Goal: Task Accomplishment & Management: Use online tool/utility

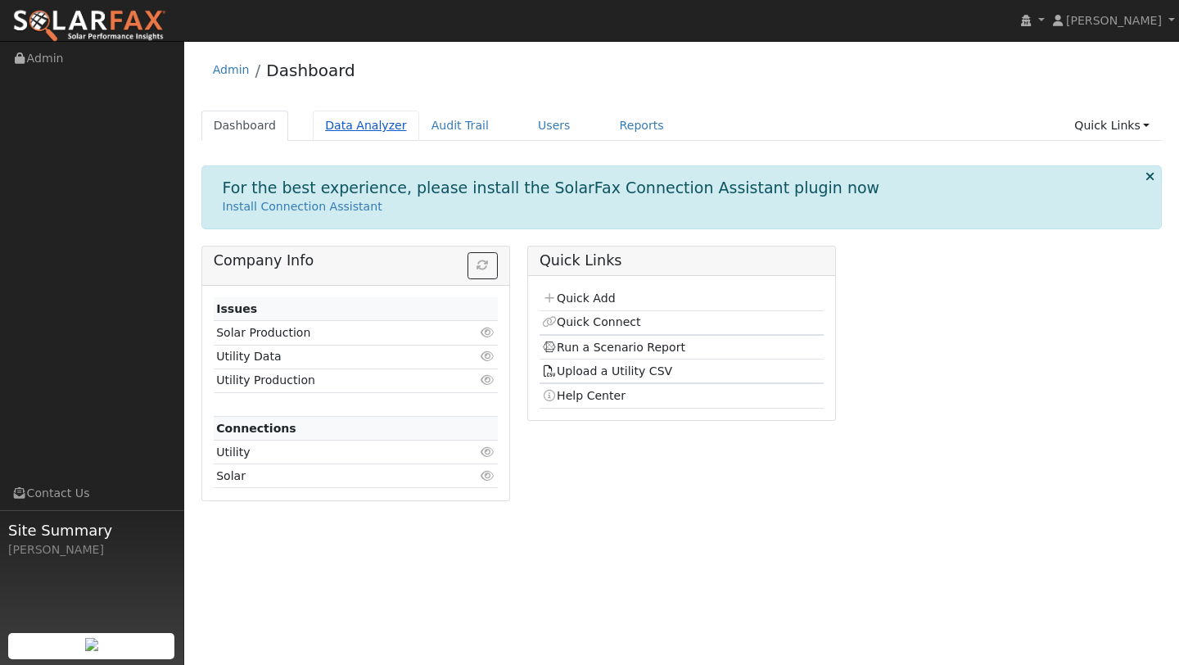
click at [375, 122] on link "Data Analyzer" at bounding box center [366, 126] width 106 height 30
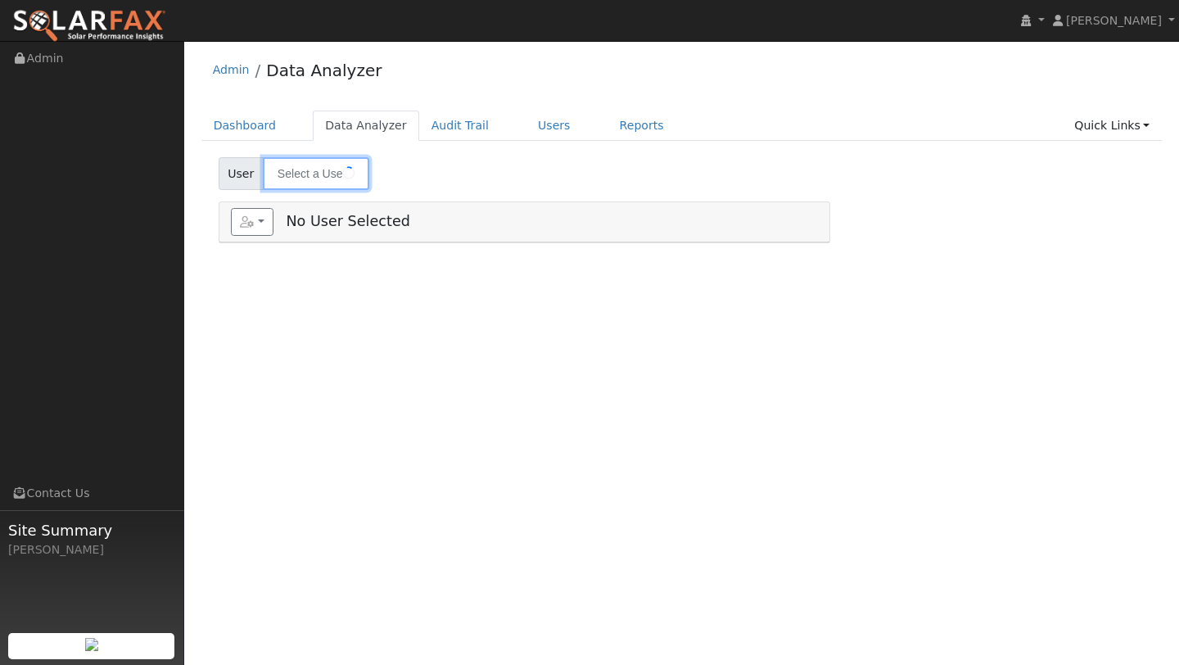
type input "[PERSON_NAME] And [PERSON_NAME]"
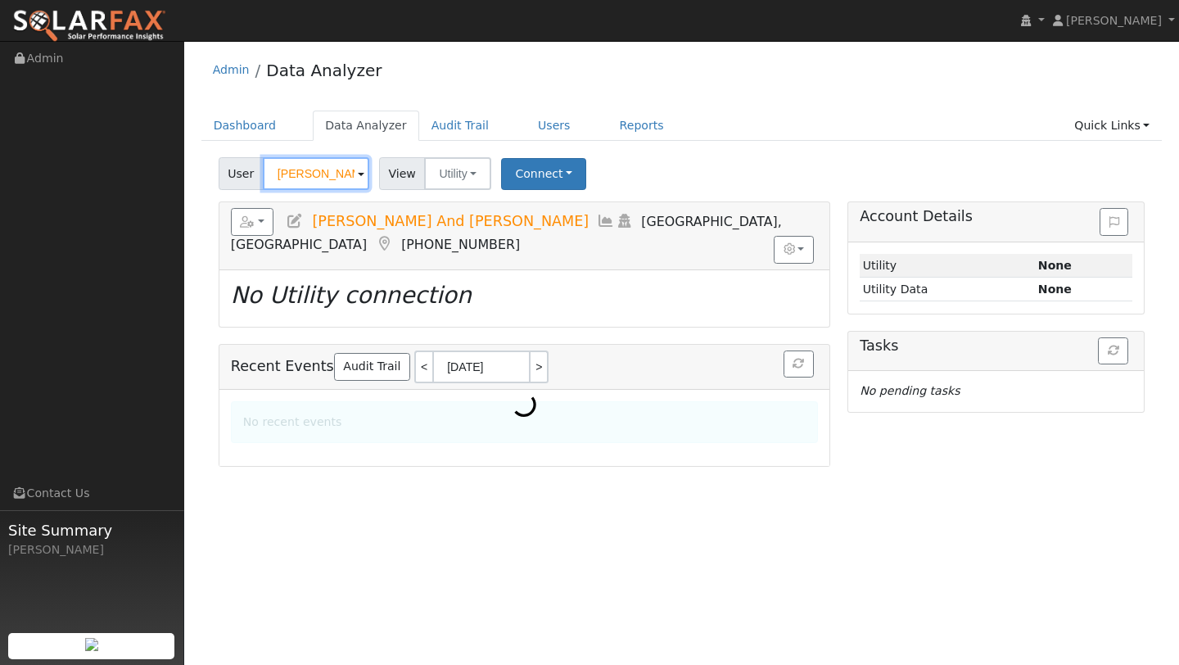
click at [322, 165] on input "Ashley And Flavio Cardenas" at bounding box center [316, 173] width 106 height 33
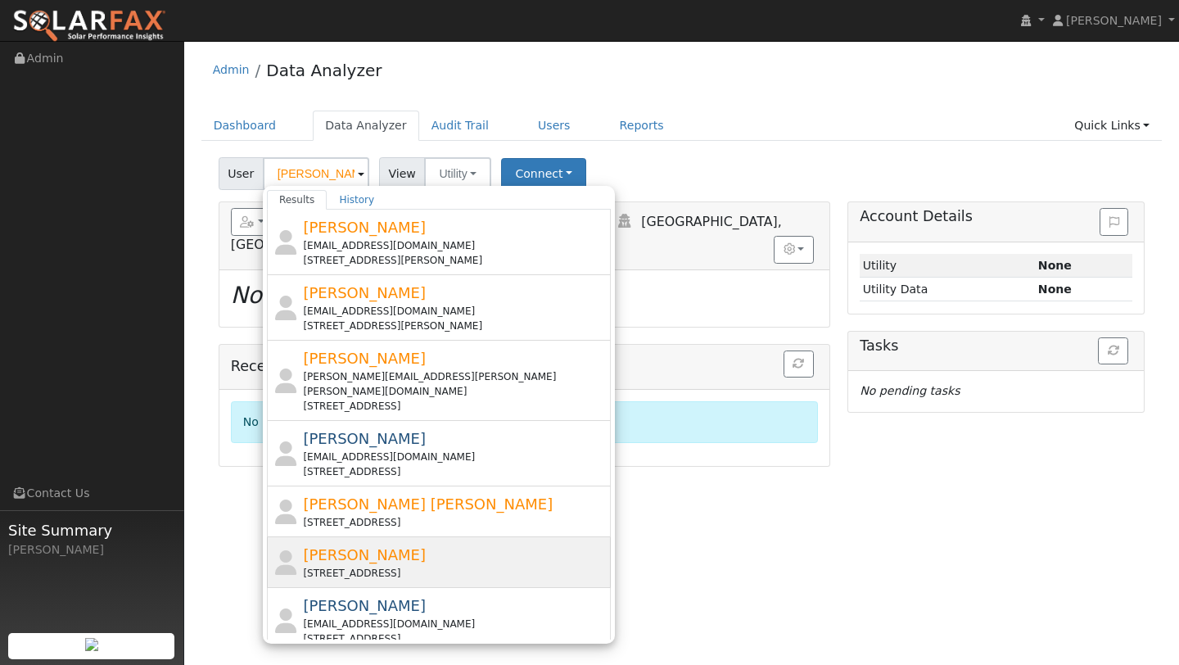
click at [343, 546] on span "Scott Lantz" at bounding box center [364, 554] width 123 height 17
type input "Scott Lantz"
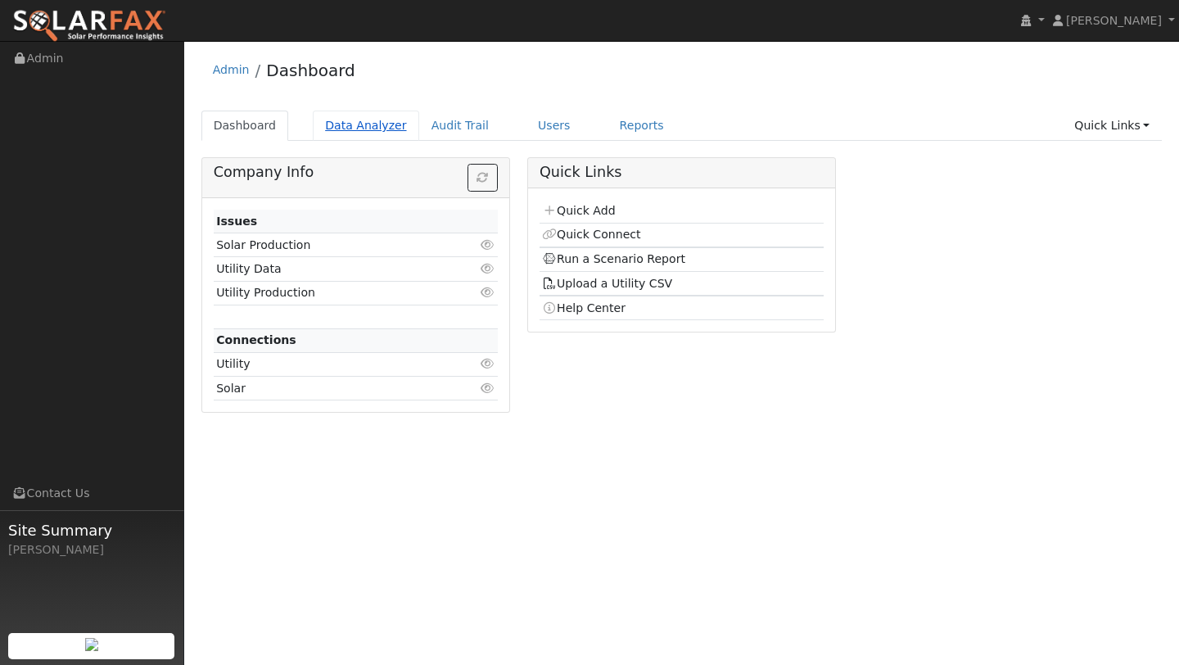
click at [379, 113] on link "Data Analyzer" at bounding box center [366, 126] width 106 height 30
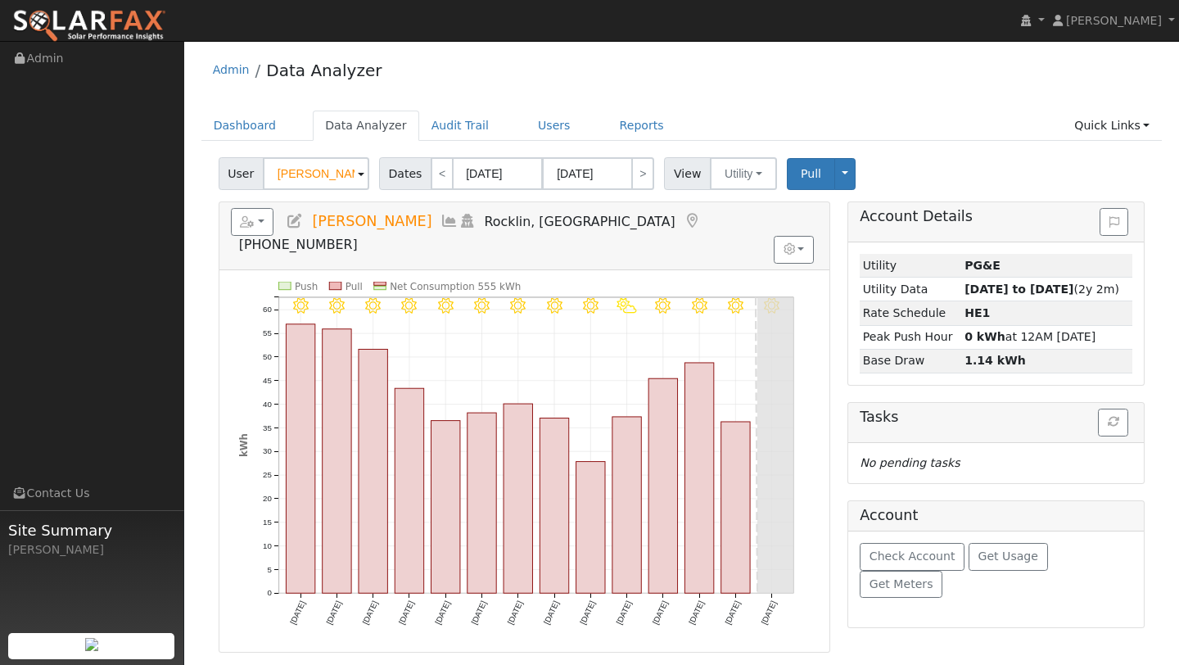
drag, startPoint x: 342, startPoint y: 174, endPoint x: 306, endPoint y: 168, distance: 36.5
click at [306, 168] on input "[PERSON_NAME]" at bounding box center [316, 173] width 106 height 33
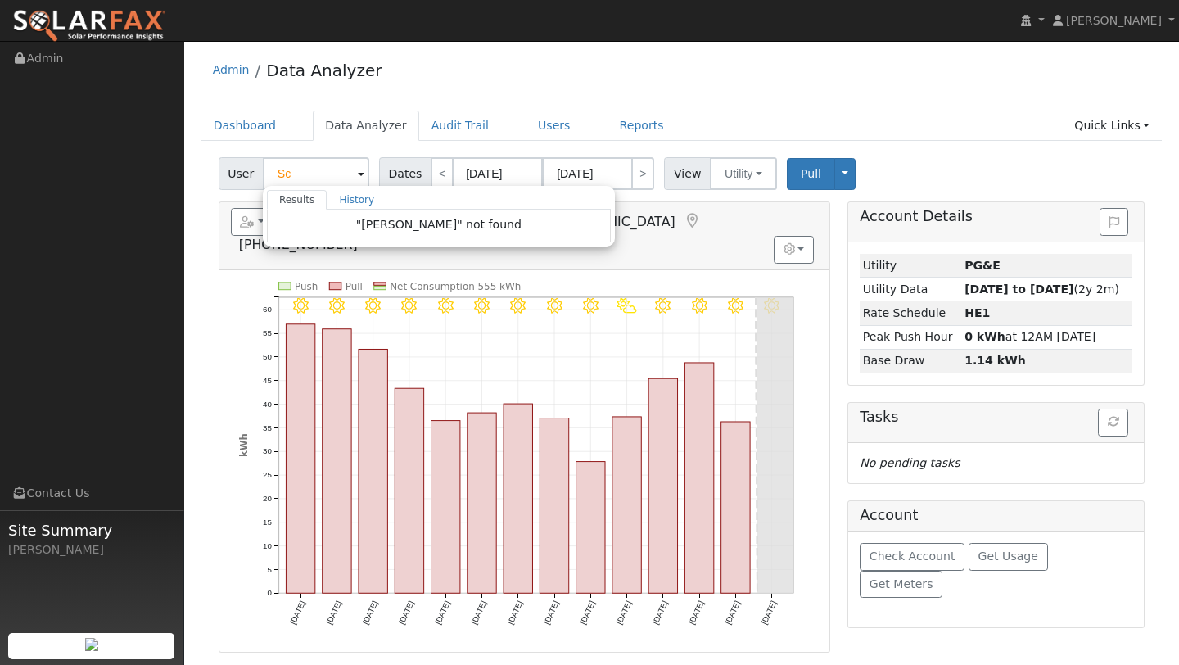
type input "S"
click at [214, 169] on div "User scott marsh Results History "scott marsh" not found Enter text to search H…" at bounding box center [681, 500] width 961 height 698
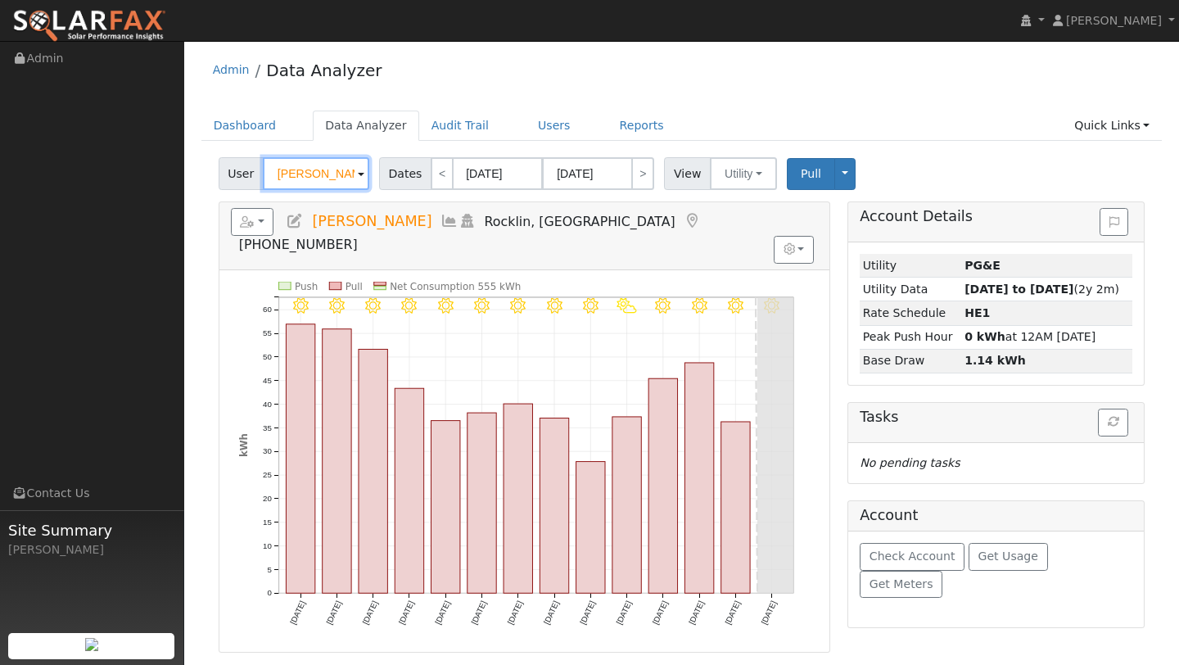
drag, startPoint x: 336, startPoint y: 175, endPoint x: 309, endPoint y: 177, distance: 27.9
click at [309, 177] on input "Scott Lantz" at bounding box center [316, 173] width 106 height 33
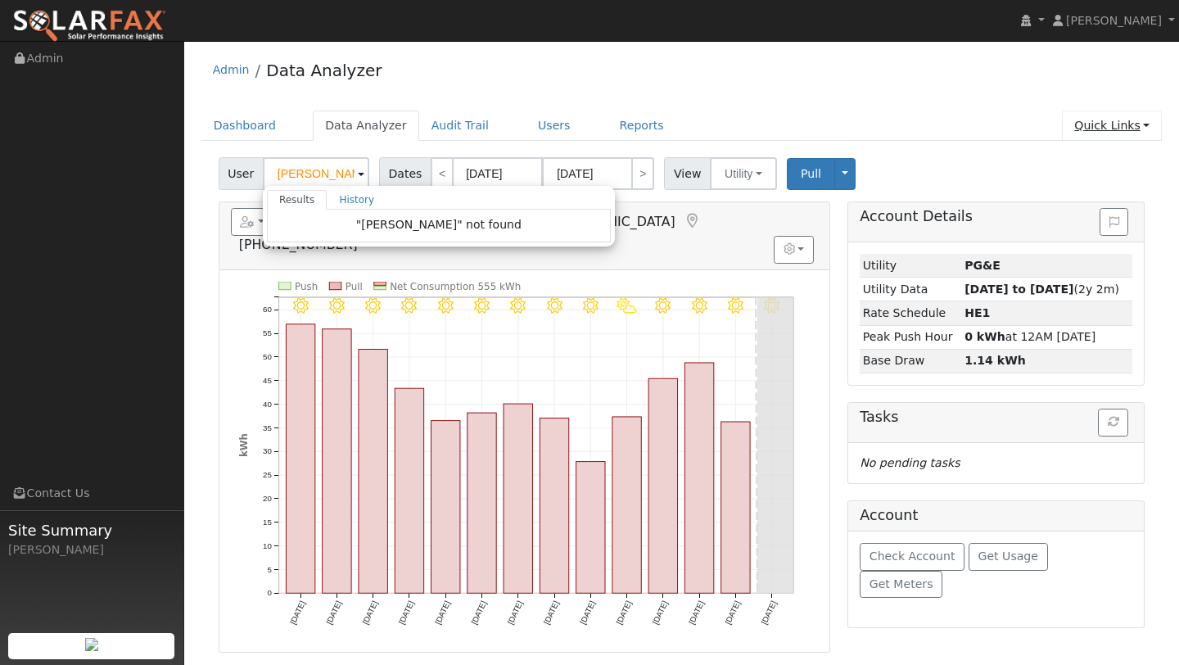
click at [1135, 125] on link "Quick Links" at bounding box center [1112, 126] width 100 height 30
type input "Scott Lantz"
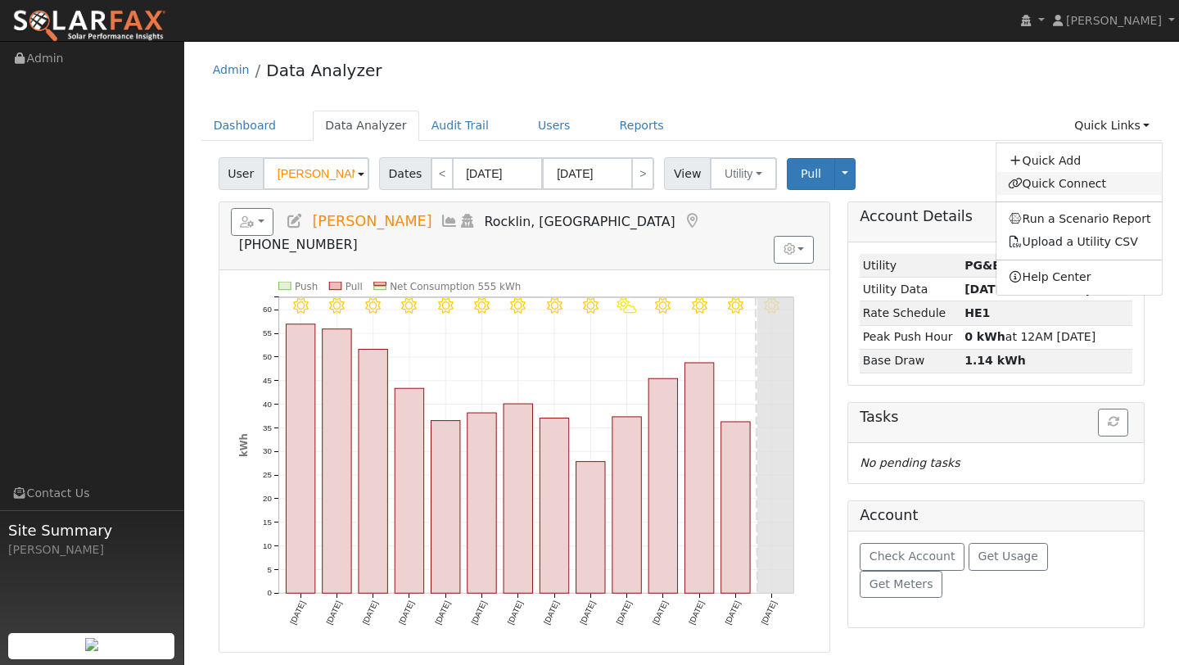
click at [1065, 189] on link "Quick Connect" at bounding box center [1079, 183] width 166 height 23
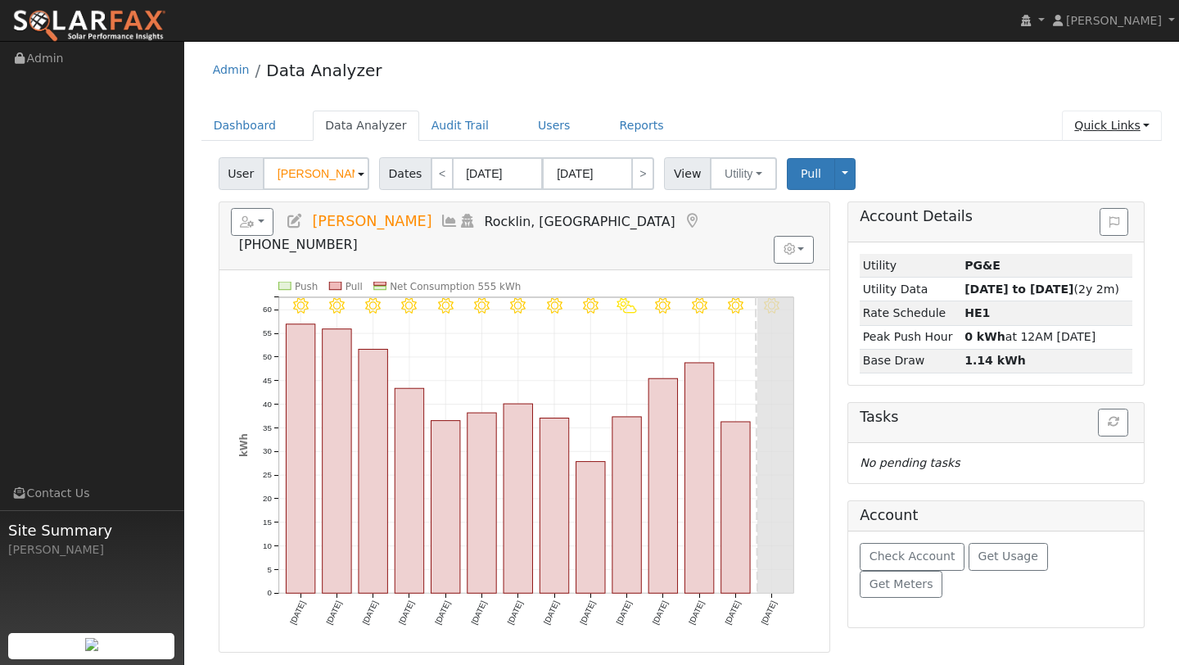
click at [1131, 119] on link "Quick Links" at bounding box center [1112, 126] width 100 height 30
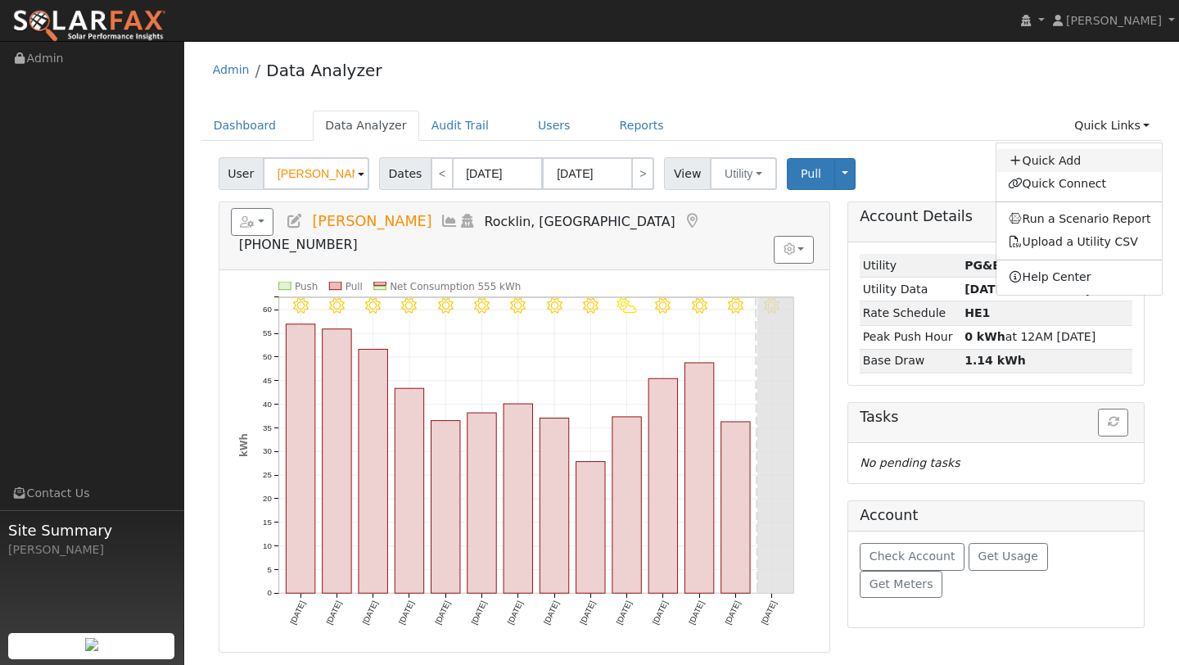
click at [1083, 155] on link "Quick Add" at bounding box center [1079, 160] width 166 height 23
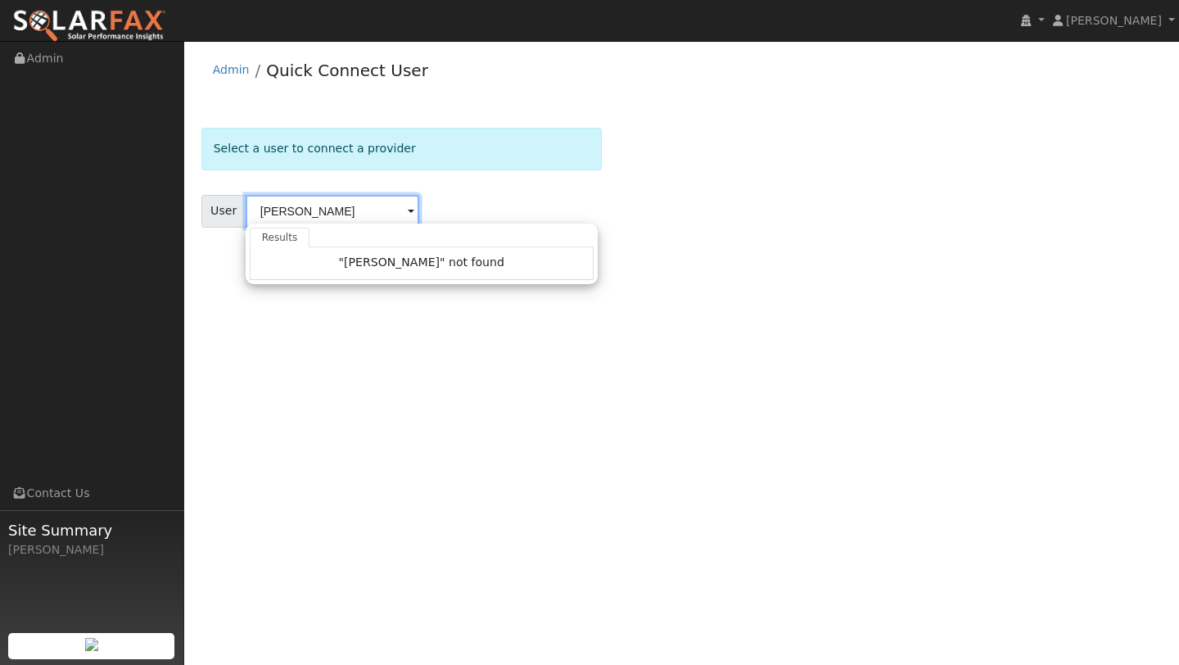
type input "[PERSON_NAME]"
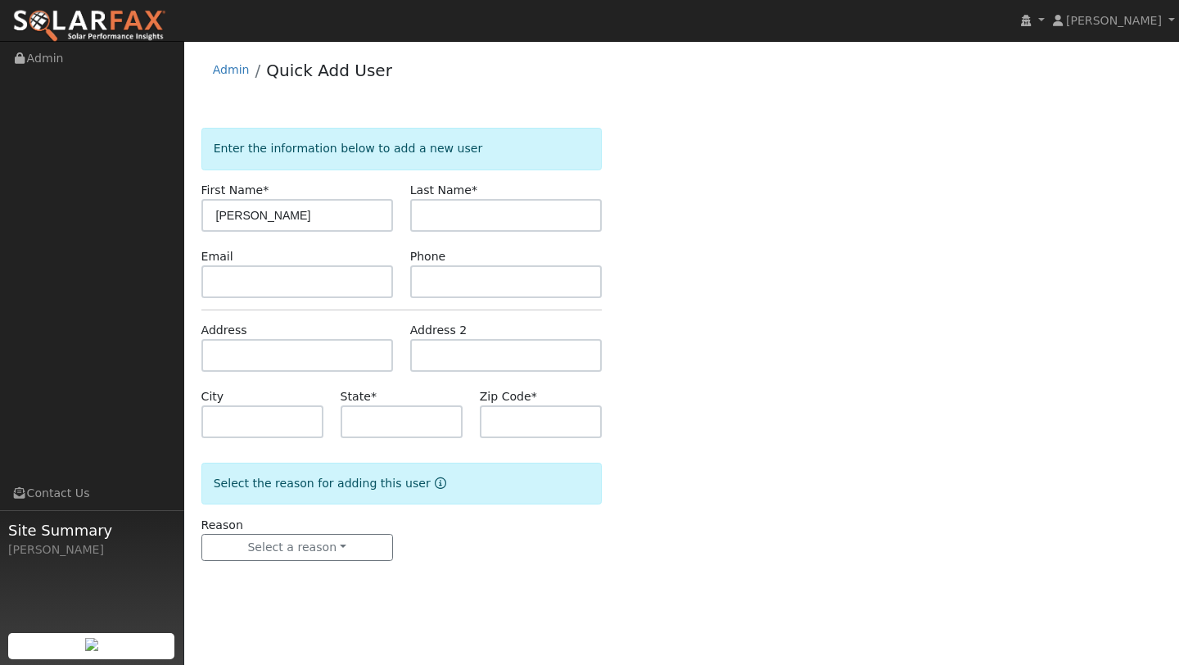
type input "[PERSON_NAME]"
click at [442, 232] on form "Enter the information below to add a new user First Name * Scott Last Name * Em…" at bounding box center [401, 361] width 400 height 466
click at [442, 224] on input "text" at bounding box center [506, 215] width 192 height 33
type input "Marsh"
click at [280, 370] on input "text" at bounding box center [297, 355] width 192 height 33
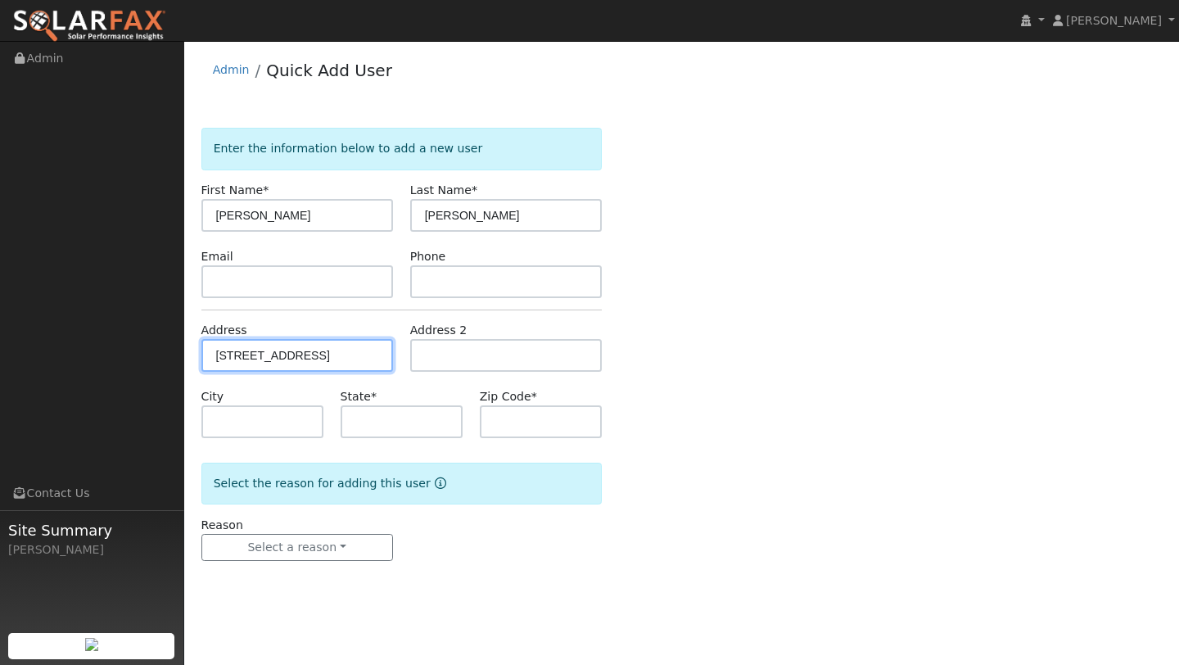
type input "[STREET_ADDRESS]"
type input "Kelseyville"
type input "CA"
type input "95451"
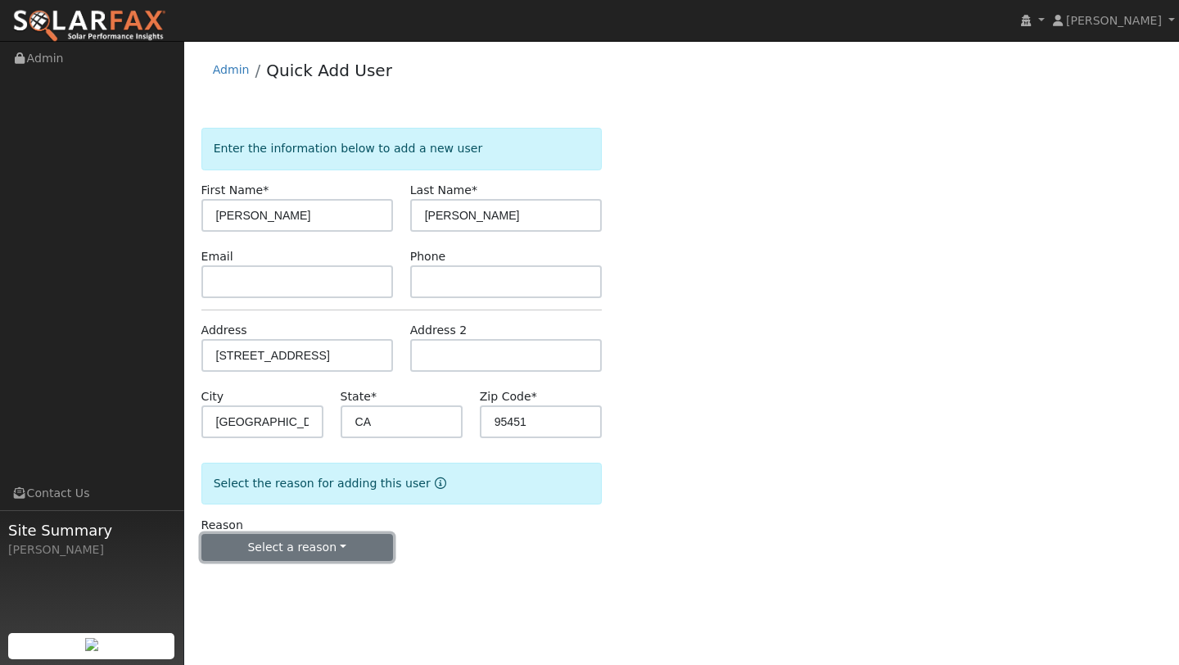
click at [332, 535] on button "Select a reason" at bounding box center [297, 548] width 192 height 28
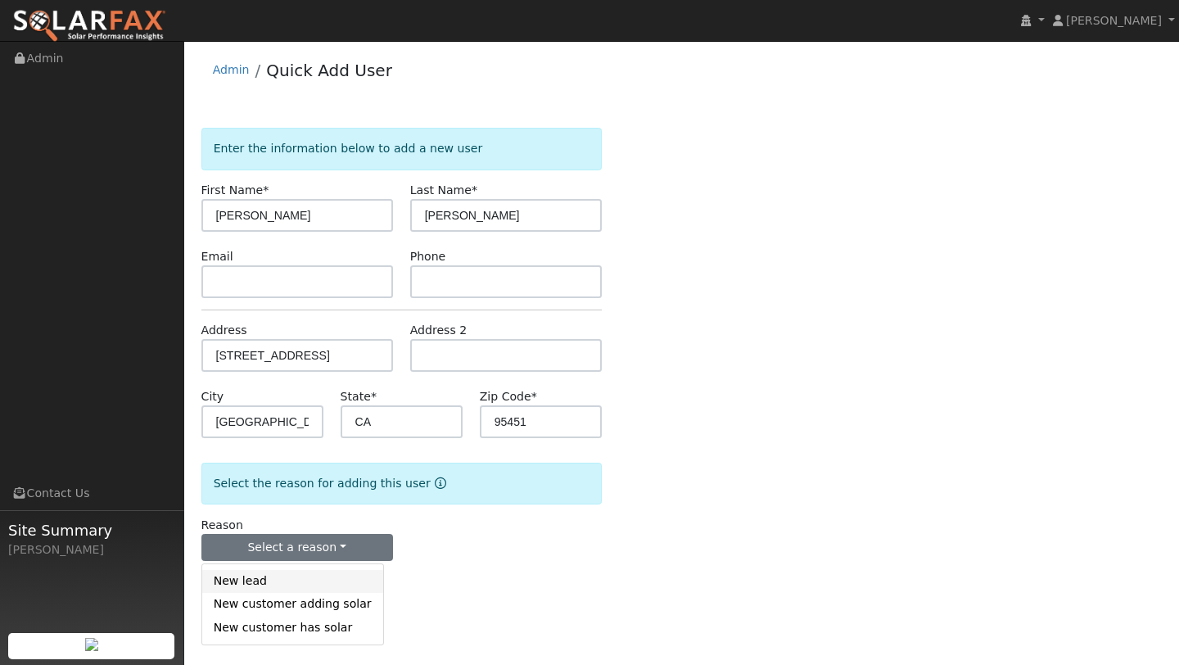
click at [319, 571] on link "New lead" at bounding box center [292, 581] width 181 height 23
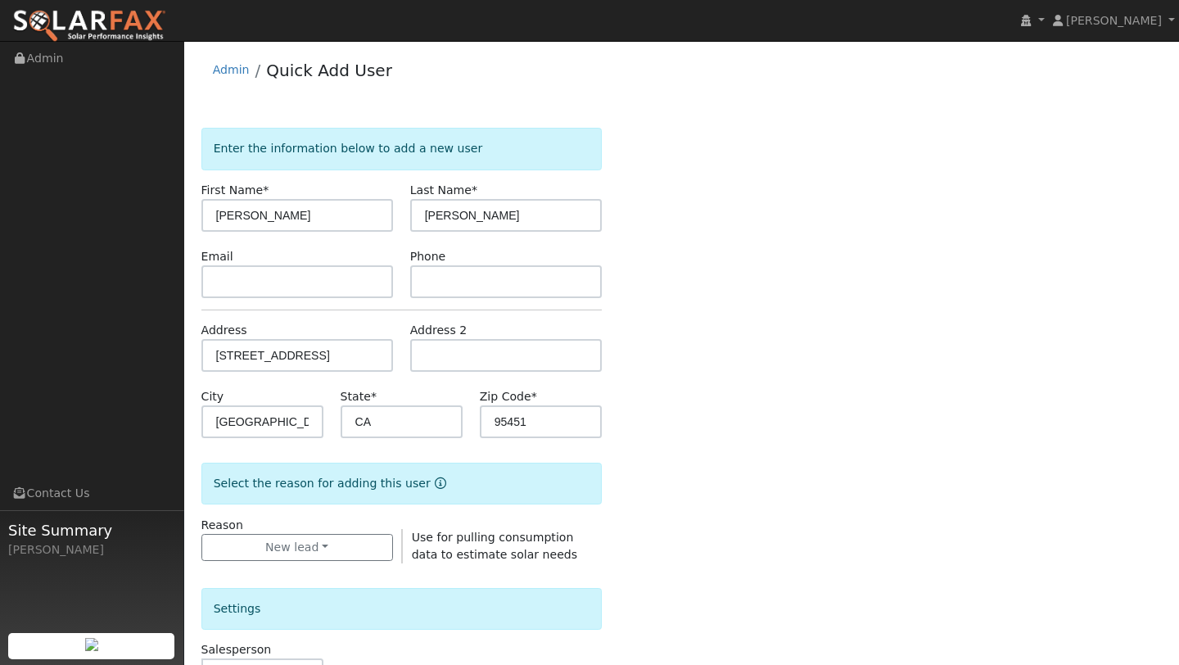
scroll to position [318, 0]
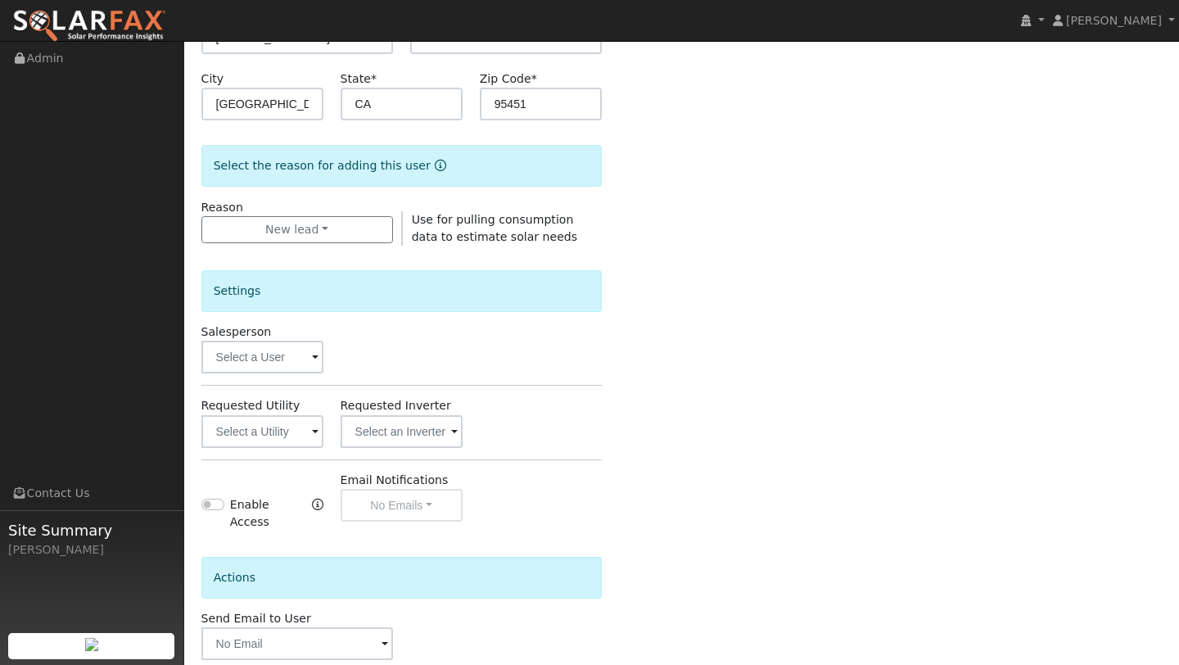
click at [264, 377] on div "Settings Salesperson Requested Utility Requested Inverter Enable Access Email N…" at bounding box center [401, 389] width 400 height 287
click at [264, 365] on input "text" at bounding box center [262, 357] width 122 height 33
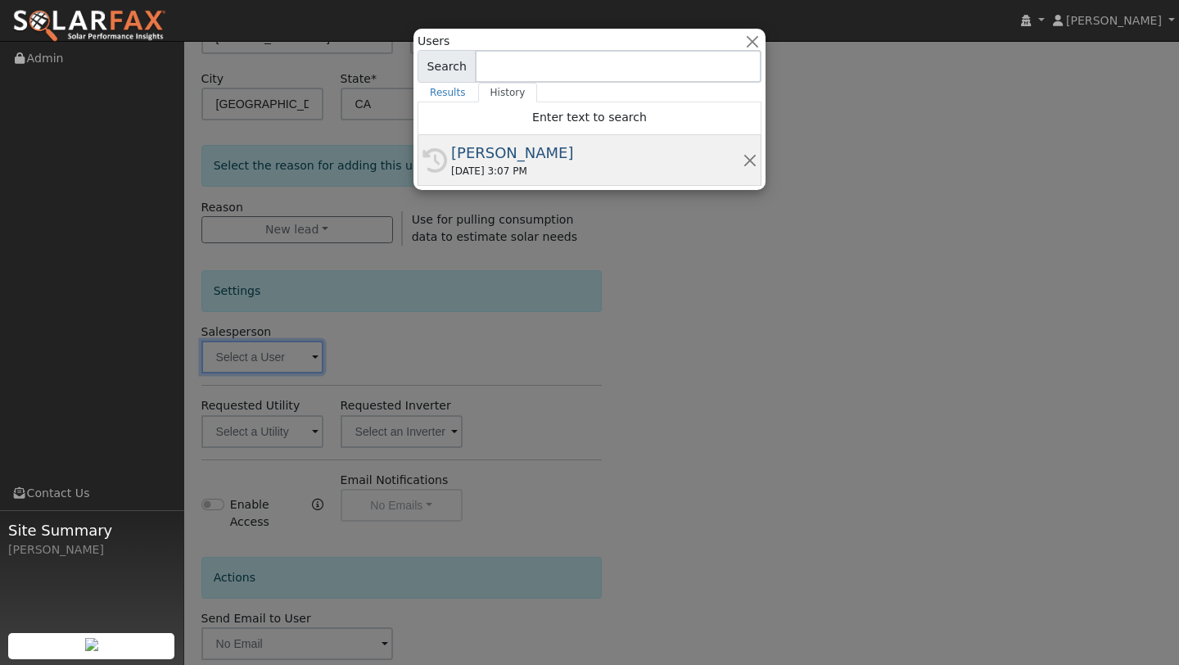
click at [527, 168] on div "09/11/2025 3:07 PM" at bounding box center [596, 171] width 291 height 15
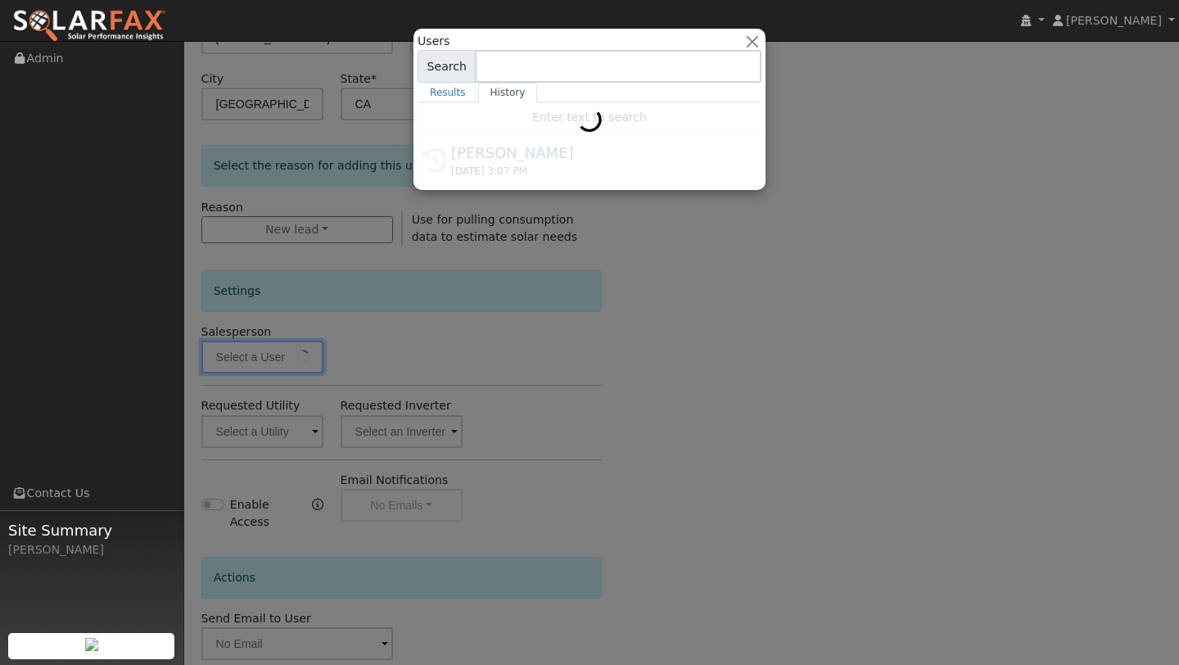
type input "[PERSON_NAME]"
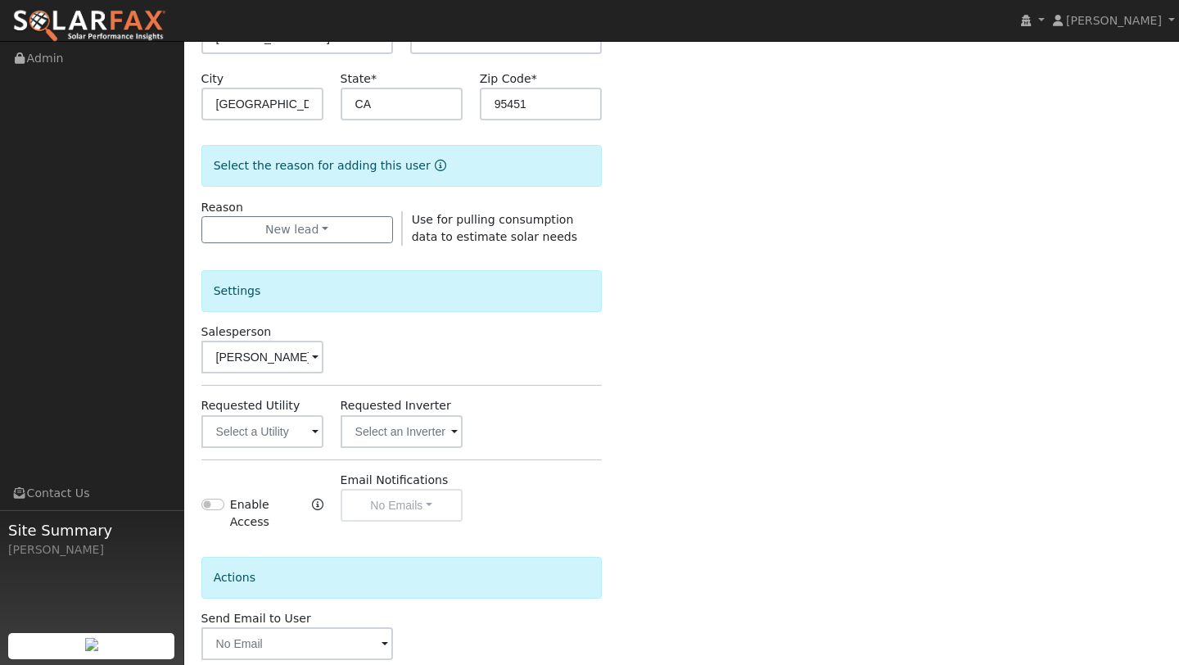
scroll to position [395, 0]
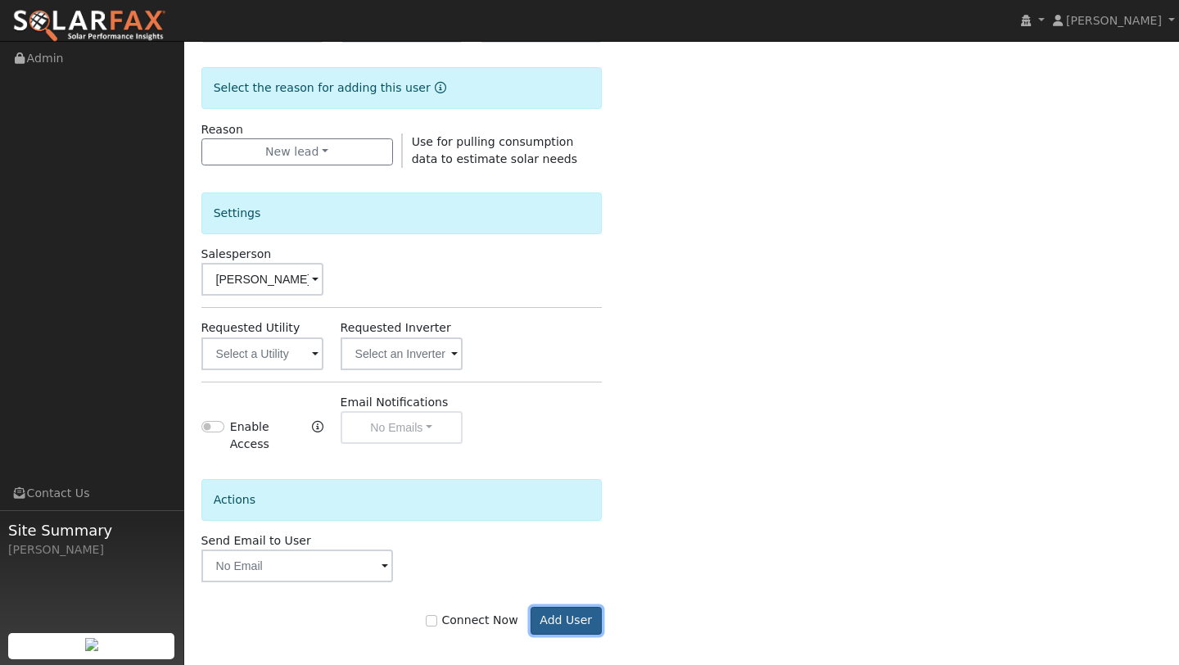
click at [573, 607] on button "Add User" at bounding box center [565, 621] width 71 height 28
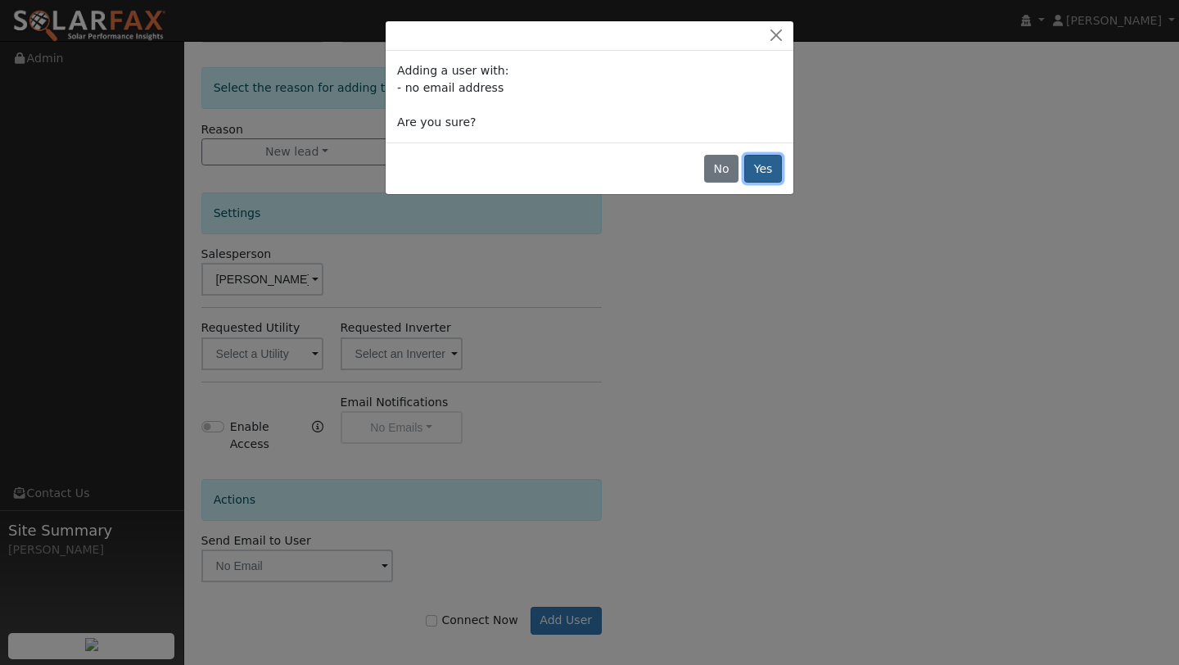
click at [763, 176] on button "Yes" at bounding box center [763, 169] width 38 height 28
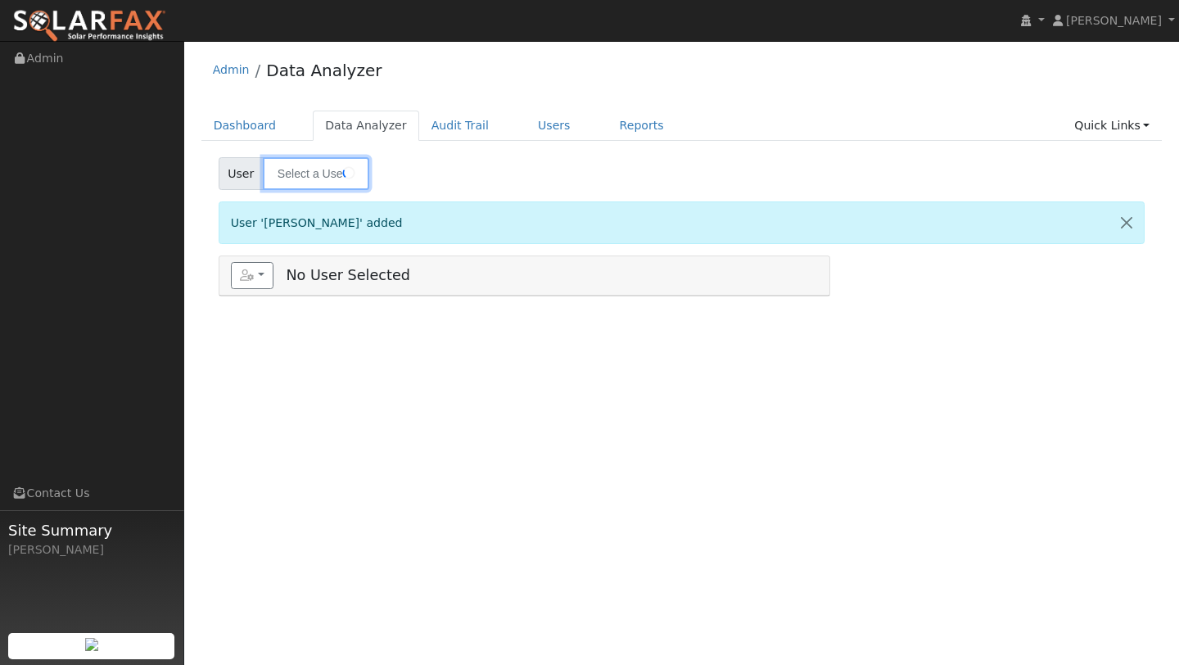
type input "[PERSON_NAME]"
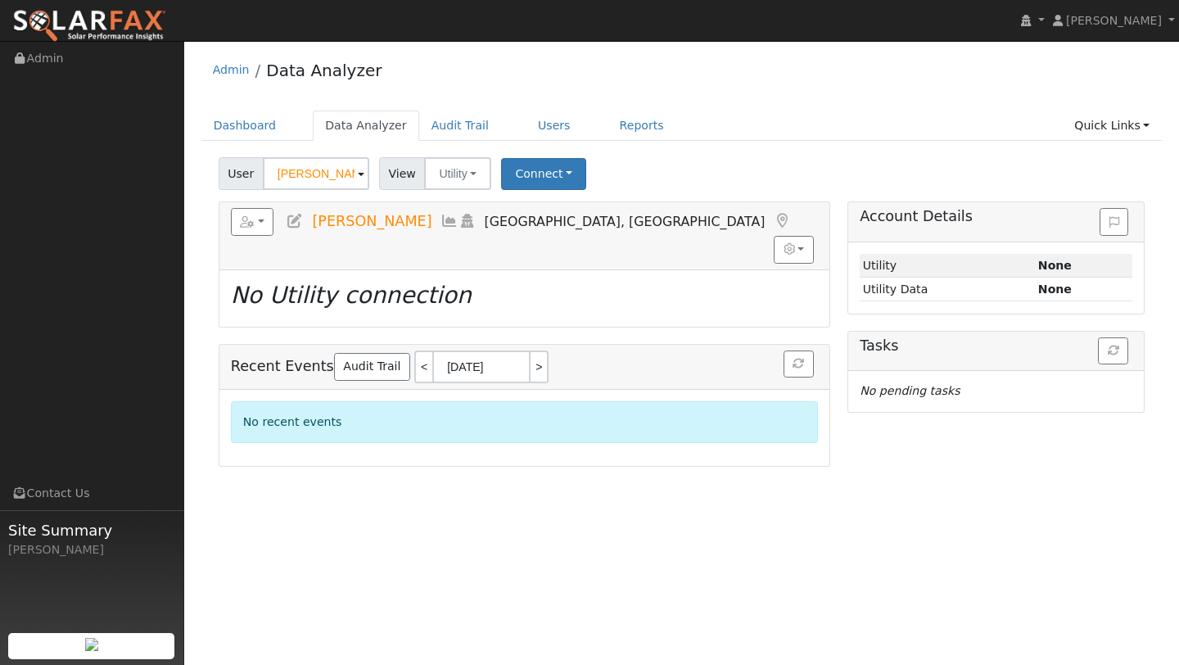
click at [643, 180] on div "User [PERSON_NAME] Account Default Account Default Account [STREET_ADDRESS] Pri…" at bounding box center [681, 170] width 932 height 38
click at [315, 173] on input "[PERSON_NAME]" at bounding box center [316, 173] width 106 height 33
click at [1086, 120] on link "Quick Links" at bounding box center [1112, 126] width 100 height 30
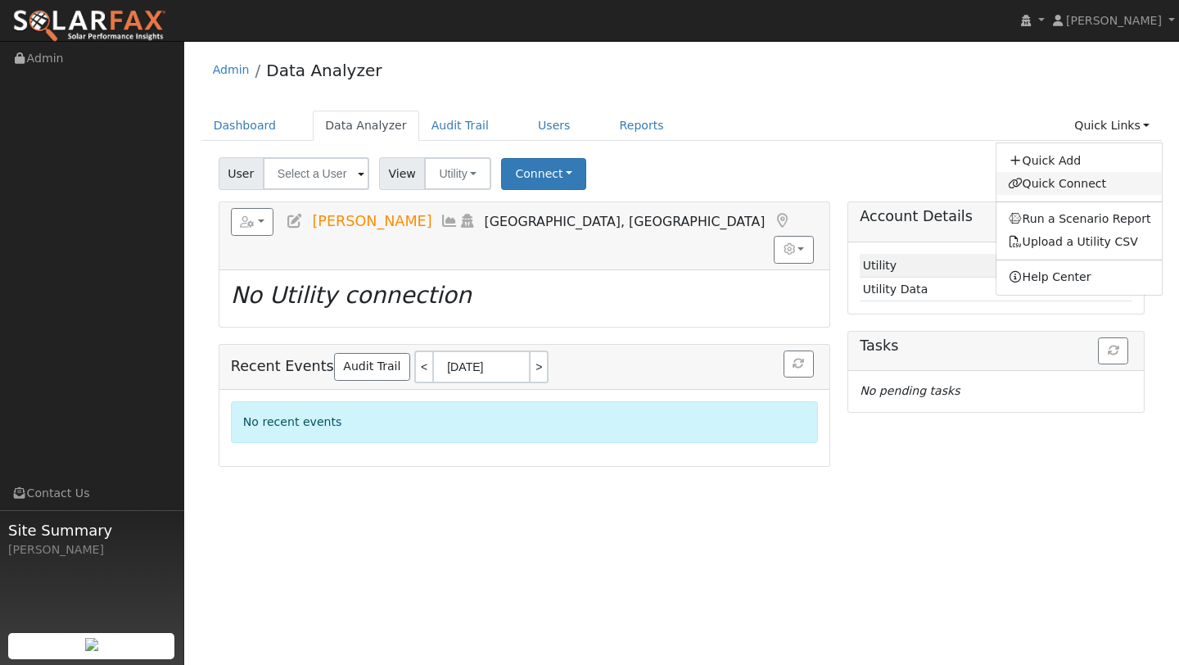
click at [1056, 184] on link "Quick Connect" at bounding box center [1079, 183] width 166 height 23
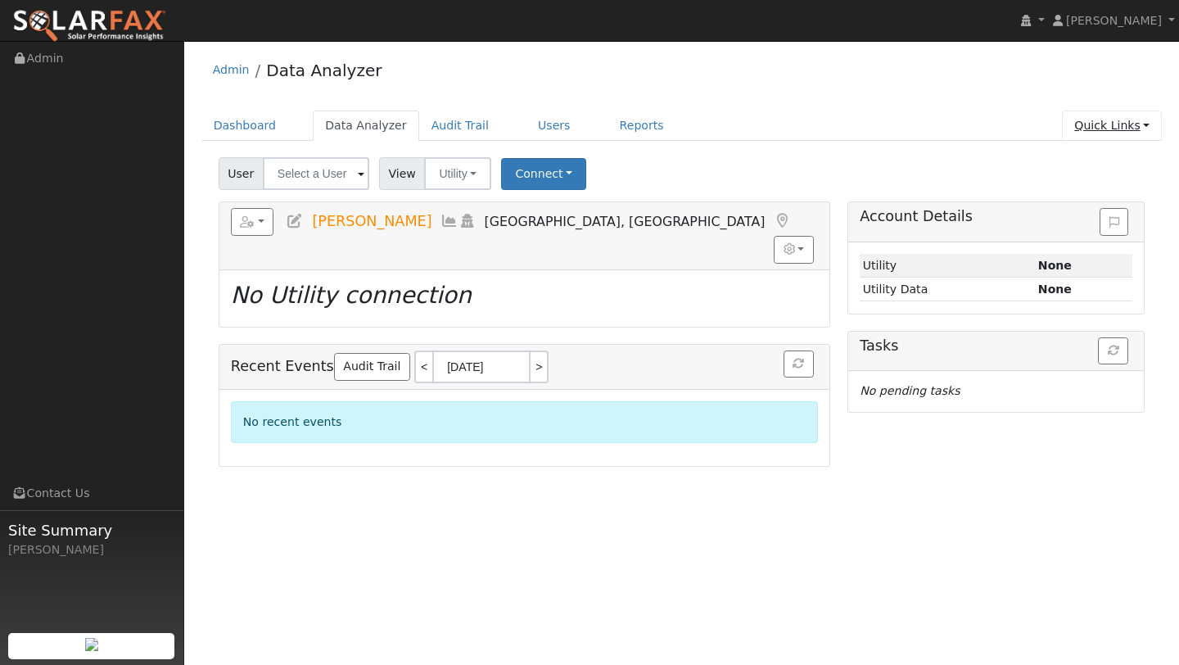
click at [1089, 121] on link "Quick Links" at bounding box center [1112, 126] width 100 height 30
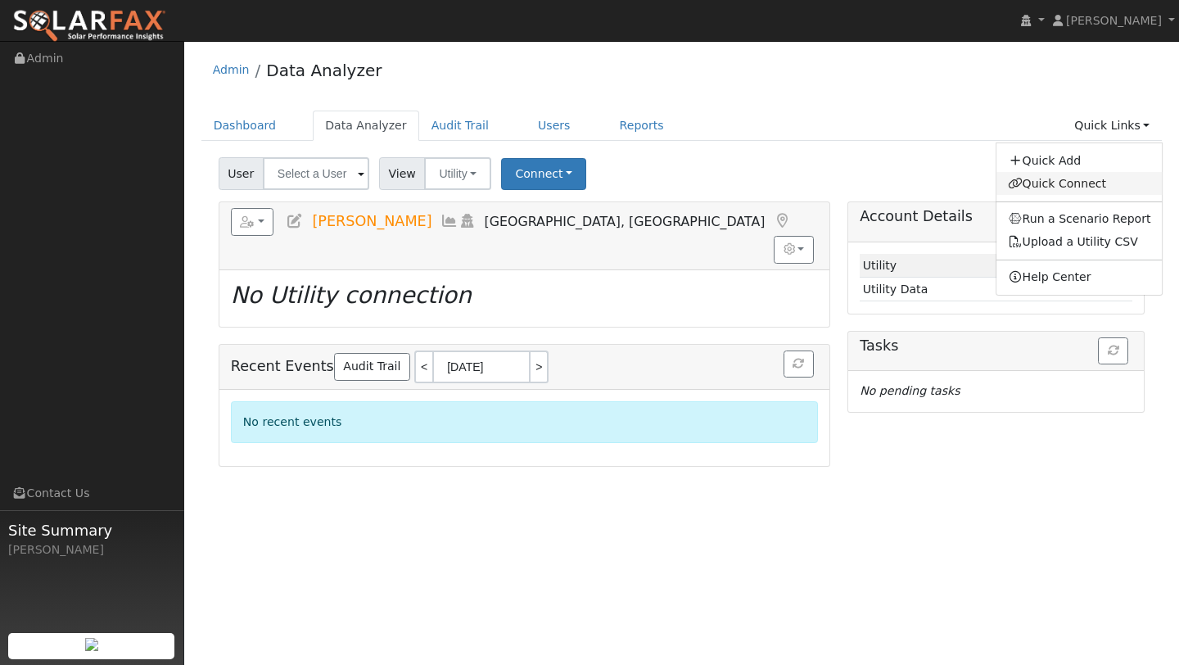
click at [1065, 175] on link "Quick Connect" at bounding box center [1079, 183] width 166 height 23
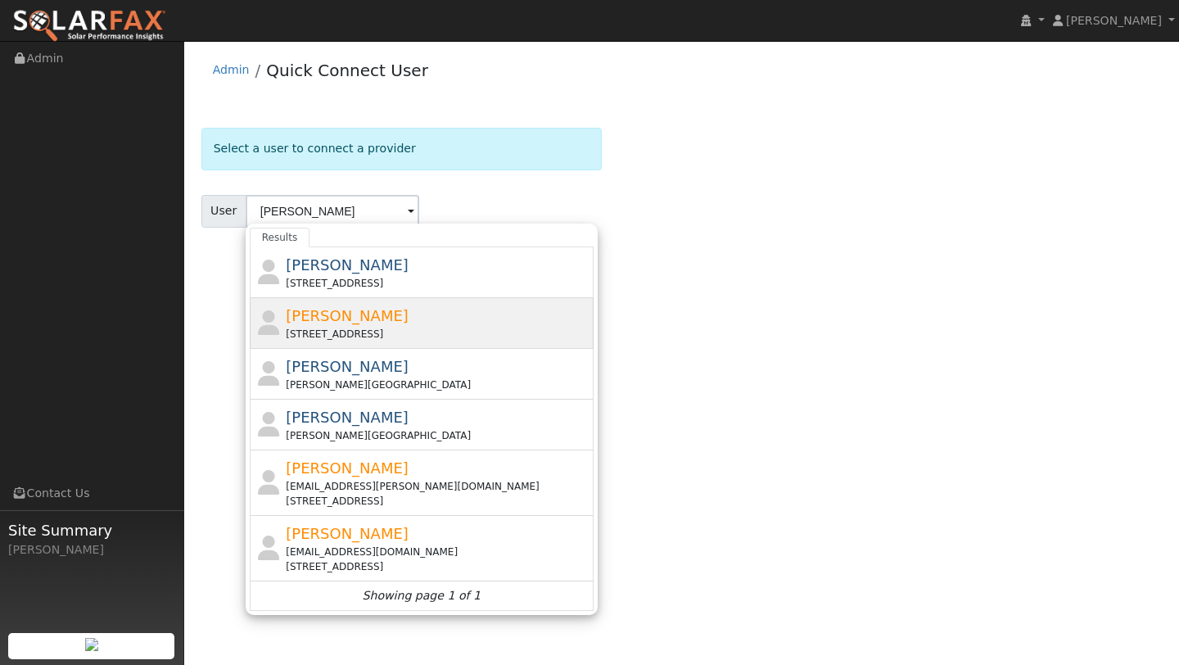
click at [367, 310] on div "[PERSON_NAME] [STREET_ADDRESS]" at bounding box center [438, 323] width 304 height 37
type input "[PERSON_NAME]"
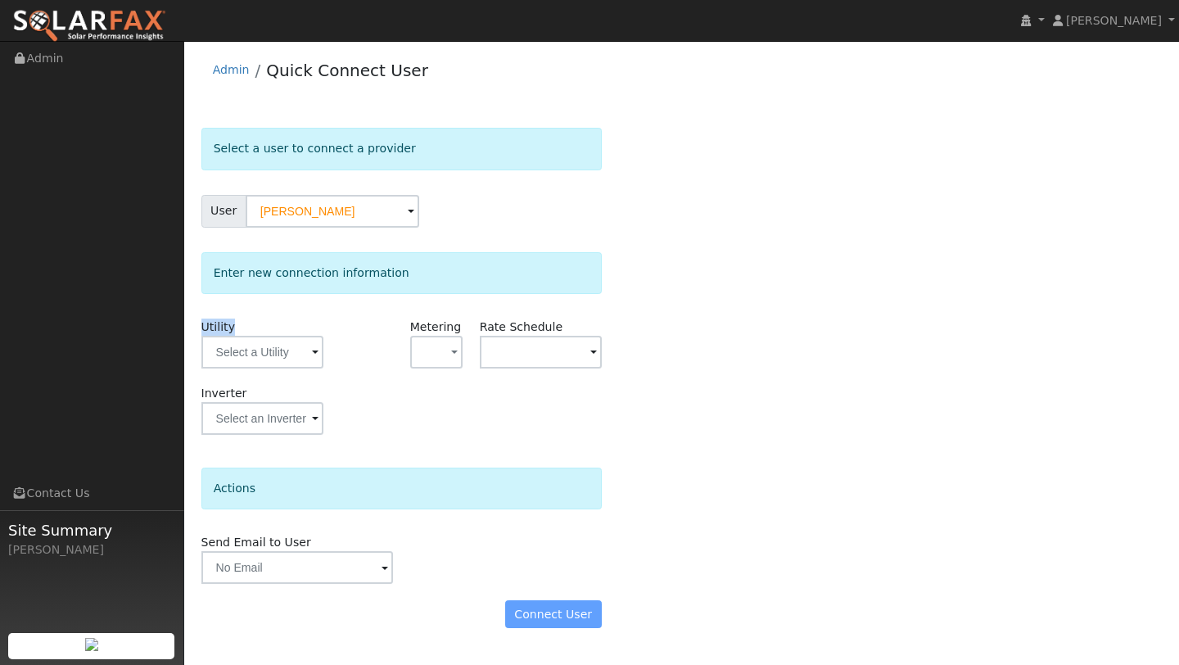
click at [200, 336] on div "Utility" at bounding box center [261, 351] width 139 height 66
click at [214, 342] on input "text" at bounding box center [262, 352] width 122 height 33
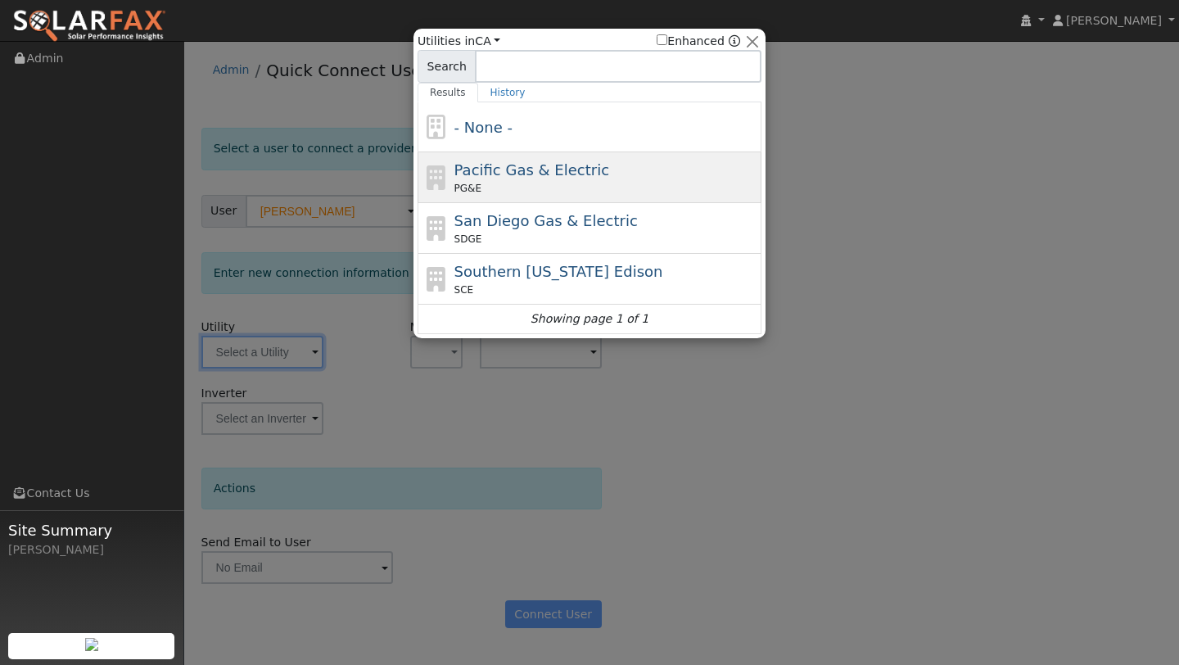
click at [482, 164] on span "Pacific Gas & Electric" at bounding box center [531, 169] width 155 height 17
type input "PG&E"
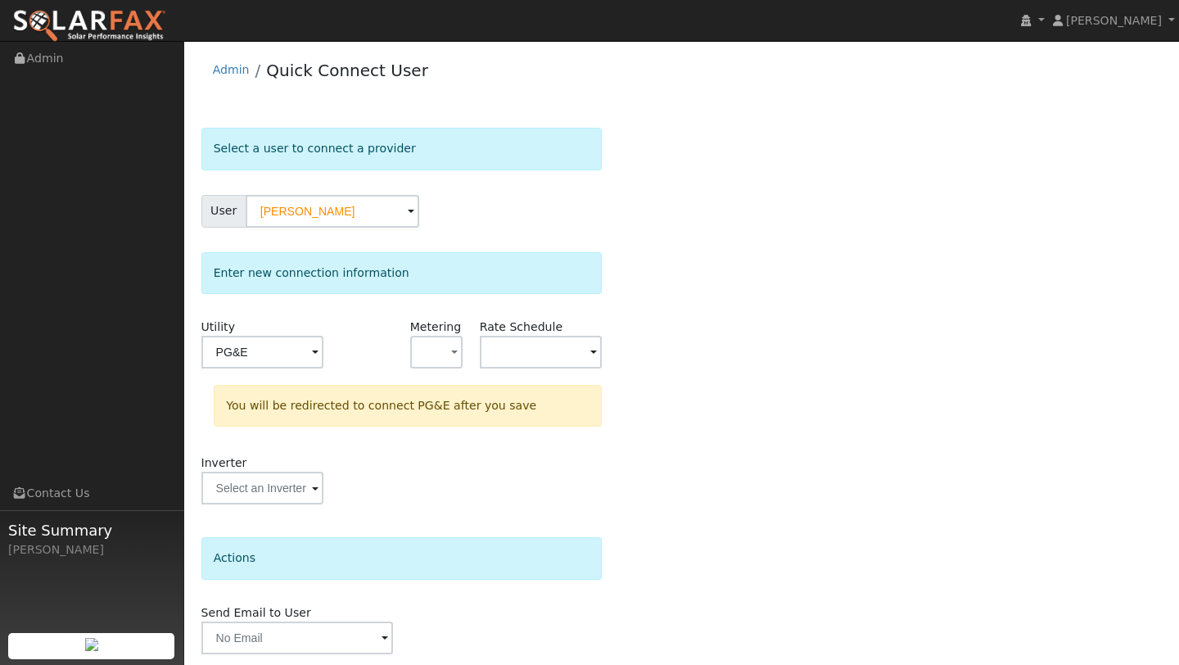
scroll to position [57, 0]
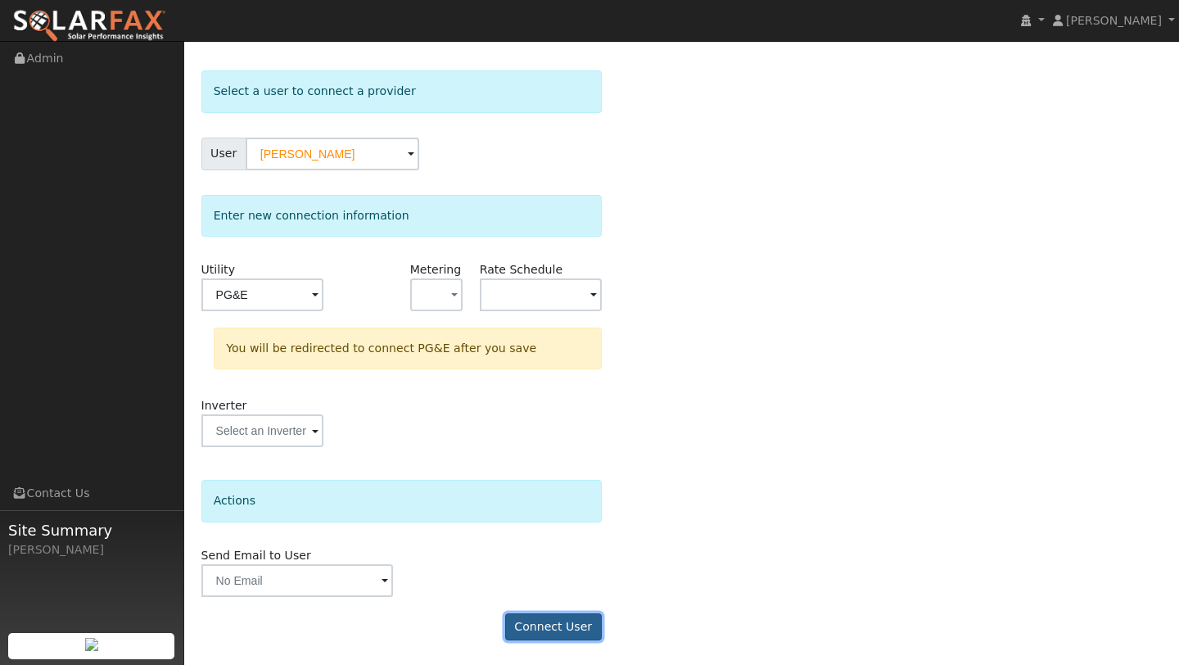
click at [538, 634] on button "Connect User" at bounding box center [553, 627] width 97 height 28
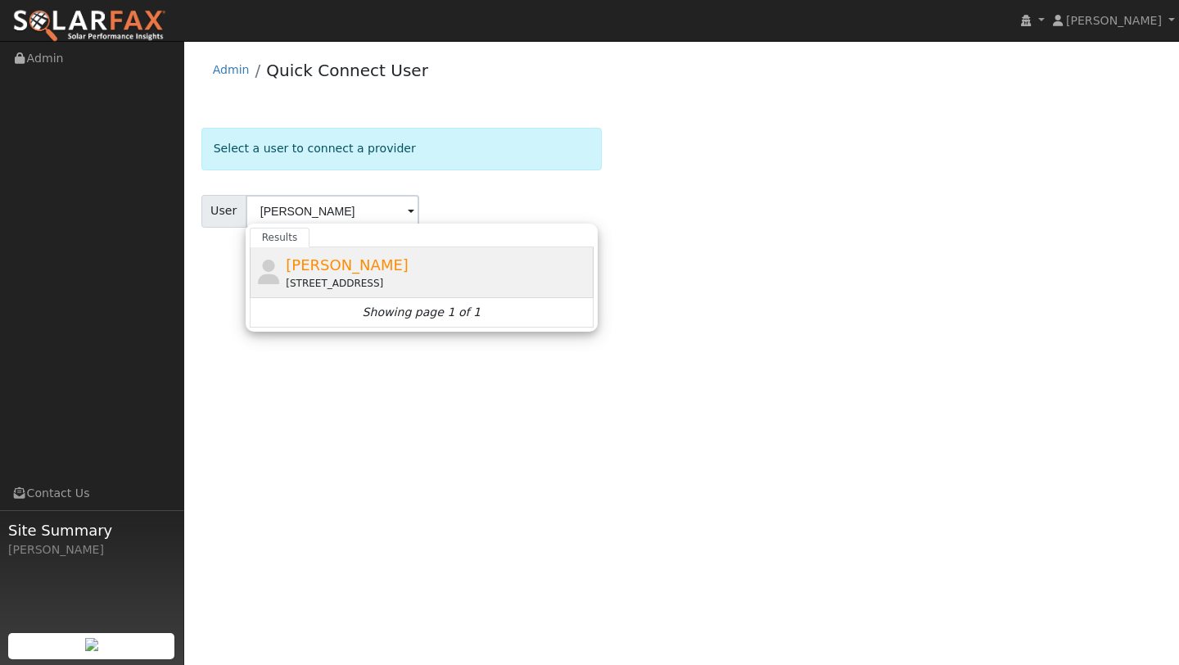
click at [370, 260] on div "[PERSON_NAME] [STREET_ADDRESS]" at bounding box center [438, 272] width 304 height 37
type input "[PERSON_NAME]"
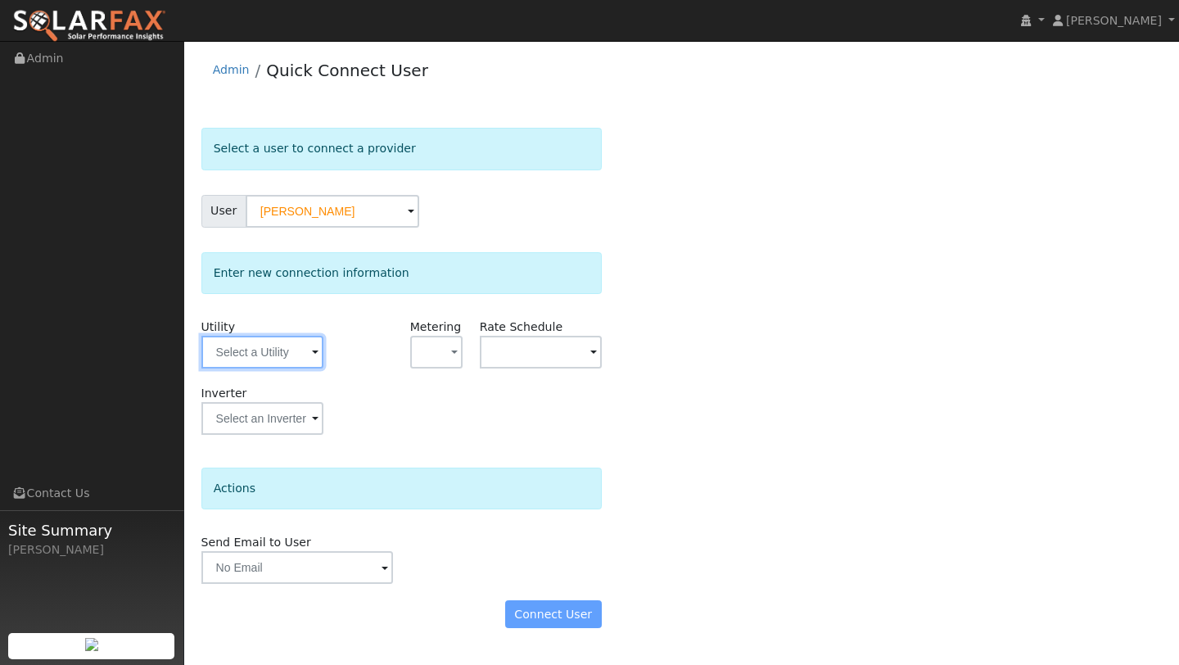
click at [252, 341] on input "text" at bounding box center [262, 352] width 122 height 33
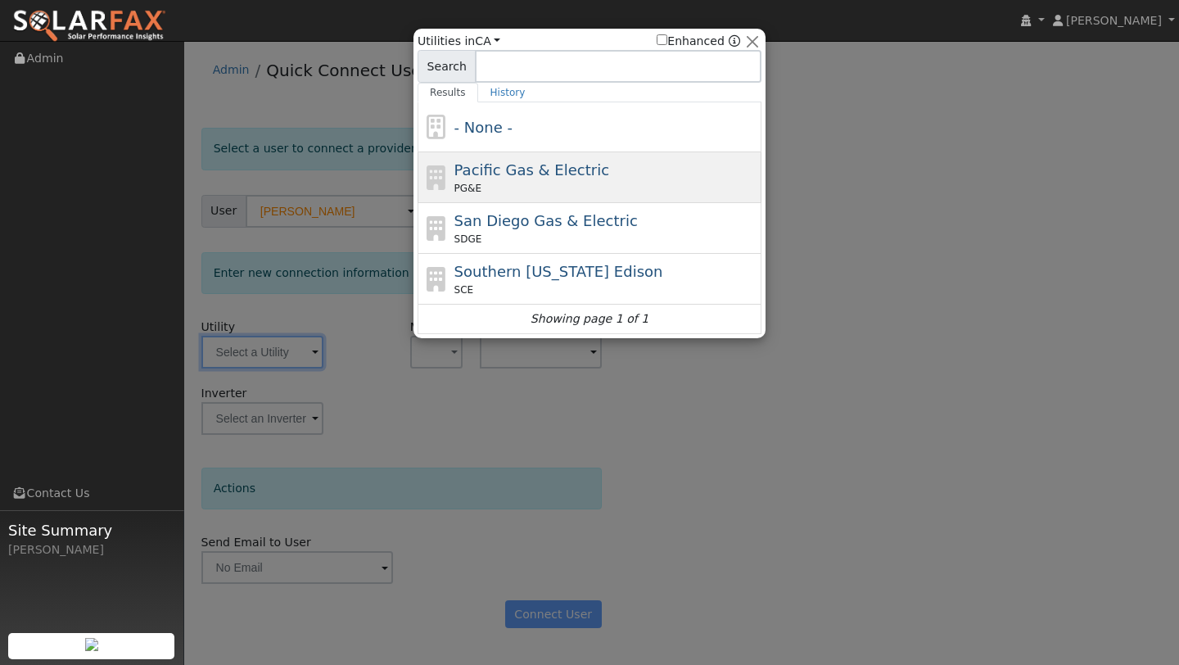
click at [476, 165] on span "Pacific Gas & Electric" at bounding box center [531, 169] width 155 height 17
type input "PG&E"
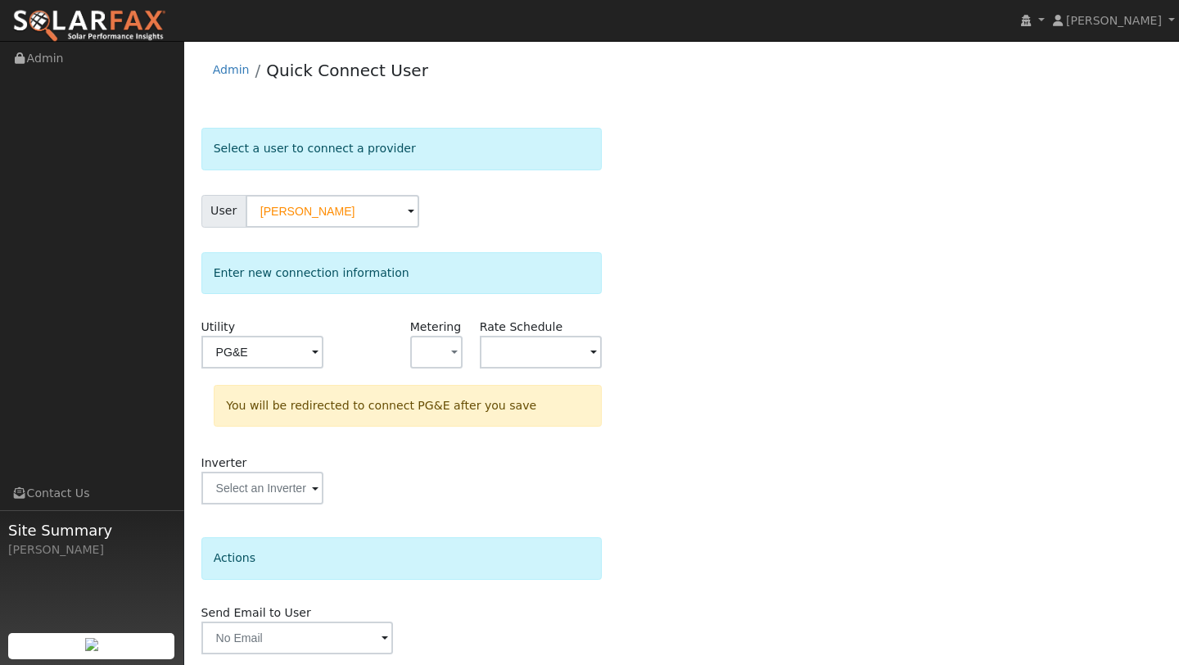
scroll to position [57, 0]
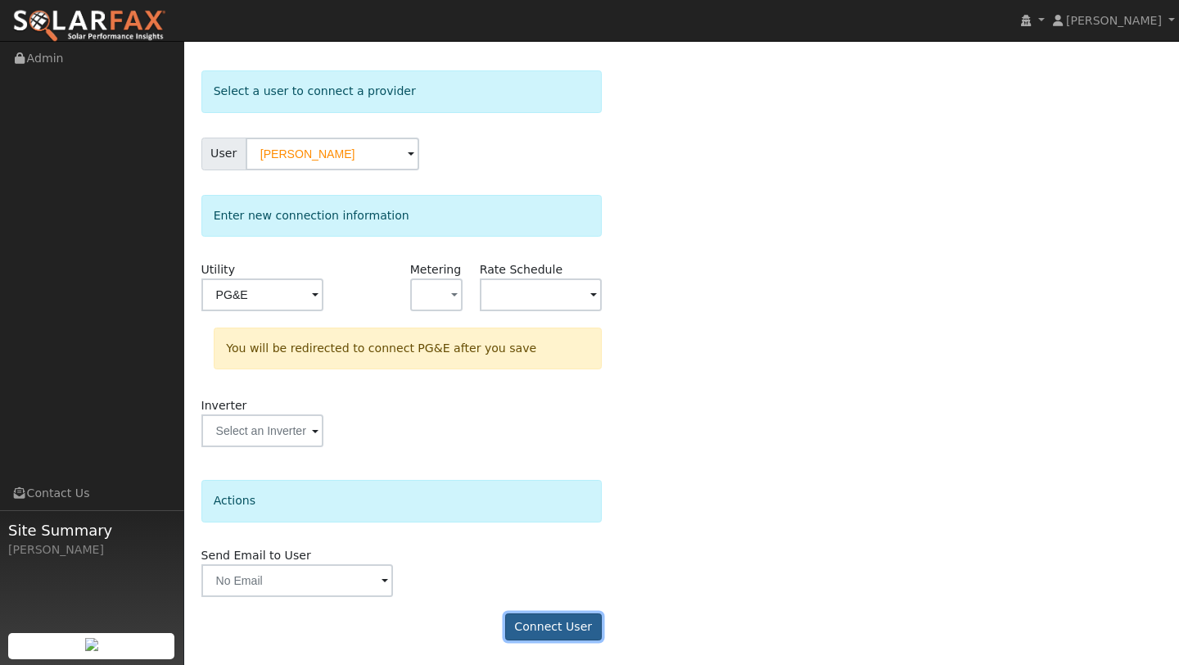
click at [580, 635] on button "Connect User" at bounding box center [553, 627] width 97 height 28
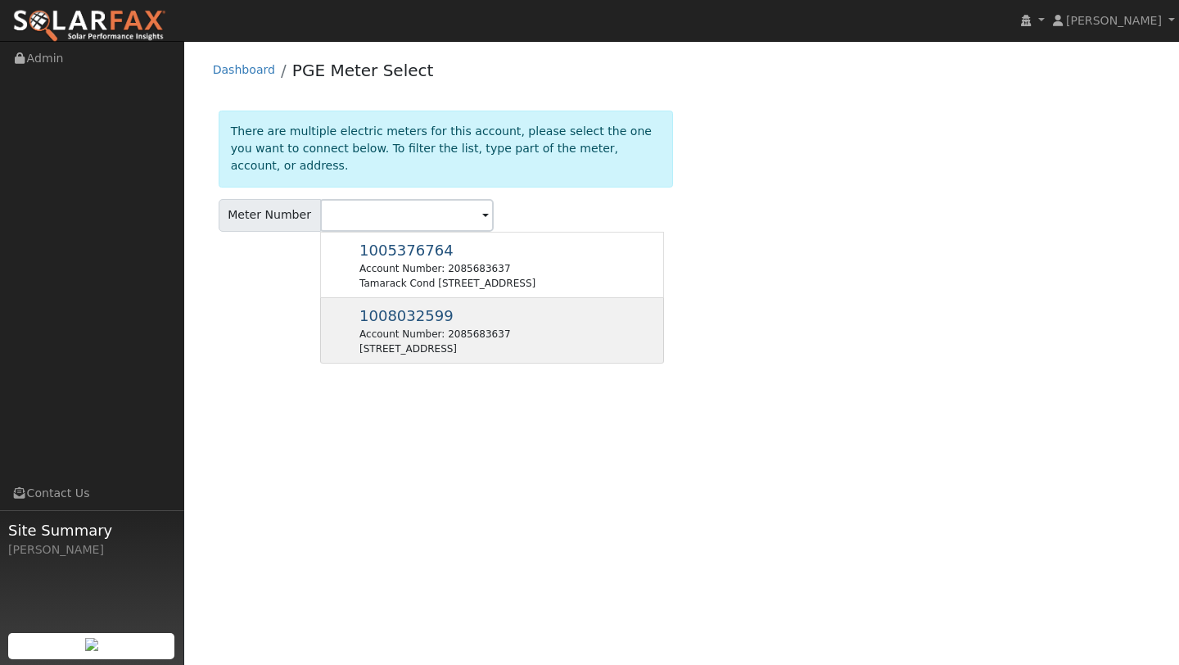
click at [476, 325] on div "1008032599 Account Number: 2085683637 7195 Riviera Heights Ct, Kelseyville, CA …" at bounding box center [434, 331] width 151 height 52
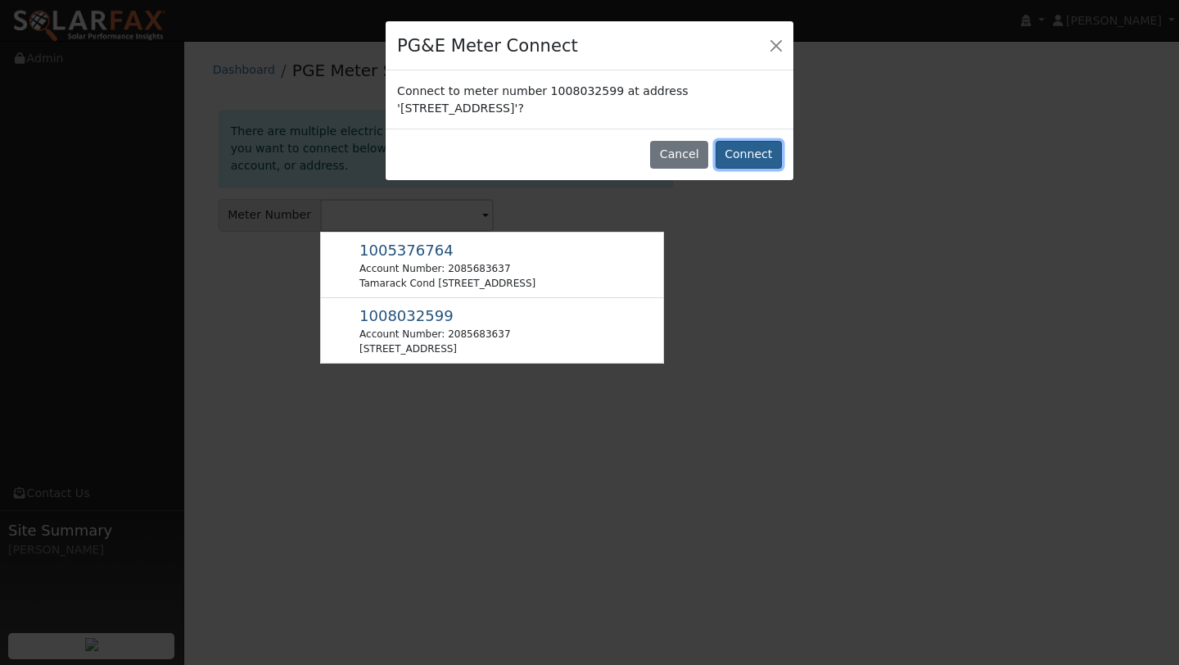
click at [736, 166] on button "Connect" at bounding box center [749, 155] width 66 height 28
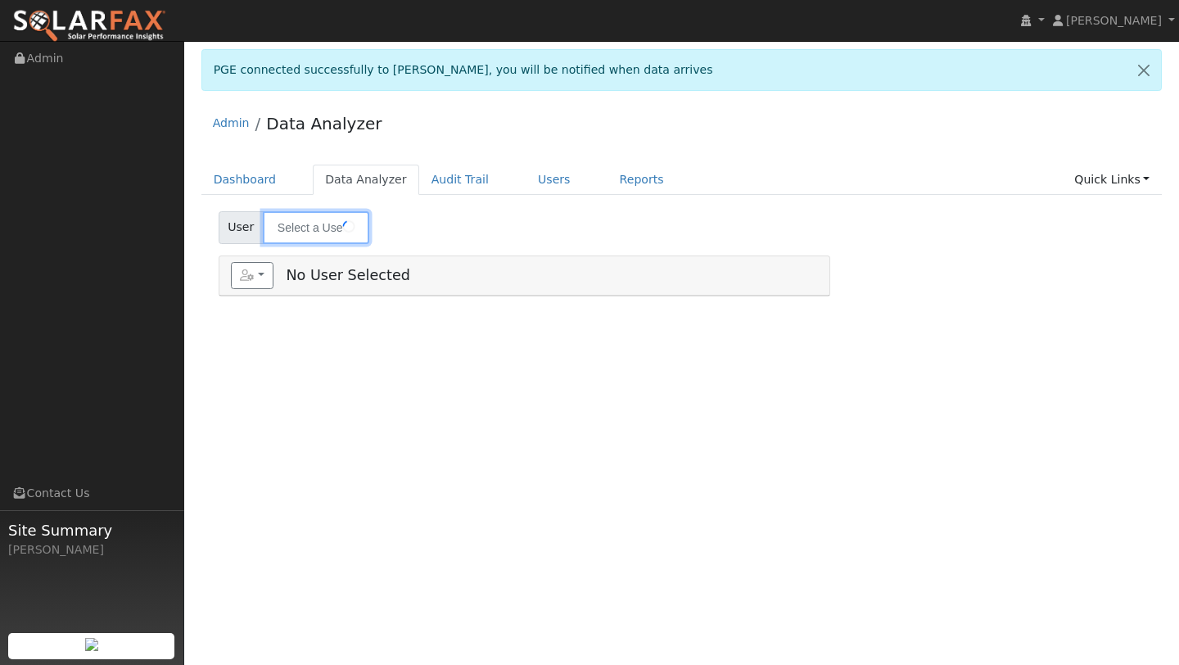
type input "[PERSON_NAME]"
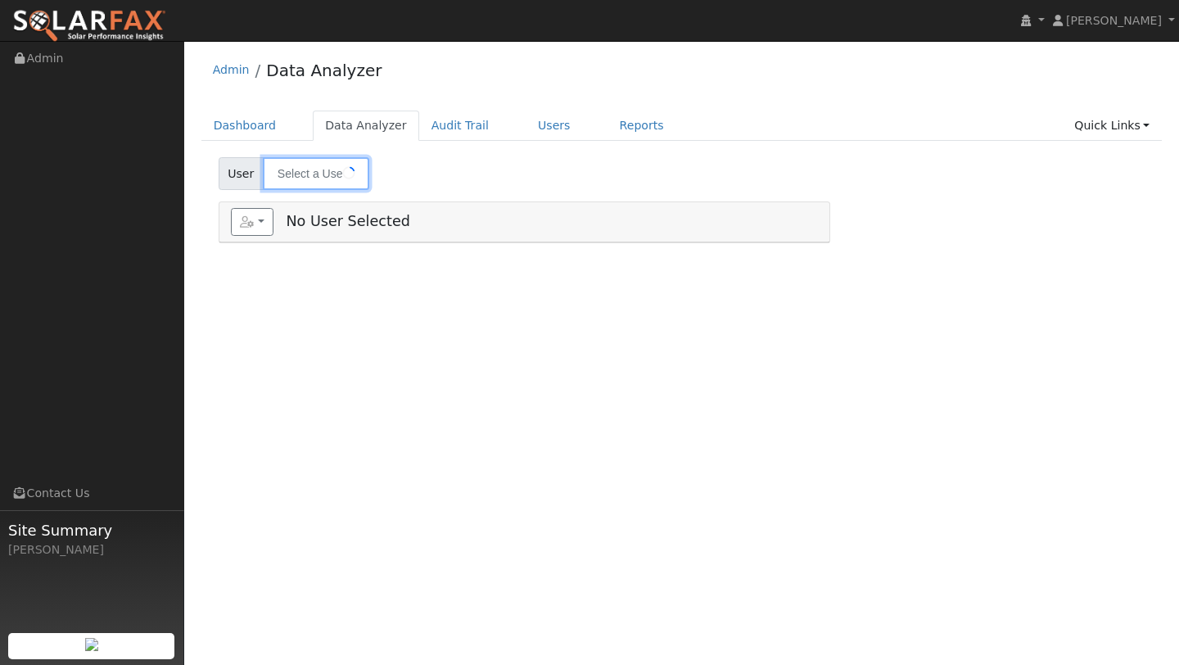
type input "[PERSON_NAME]"
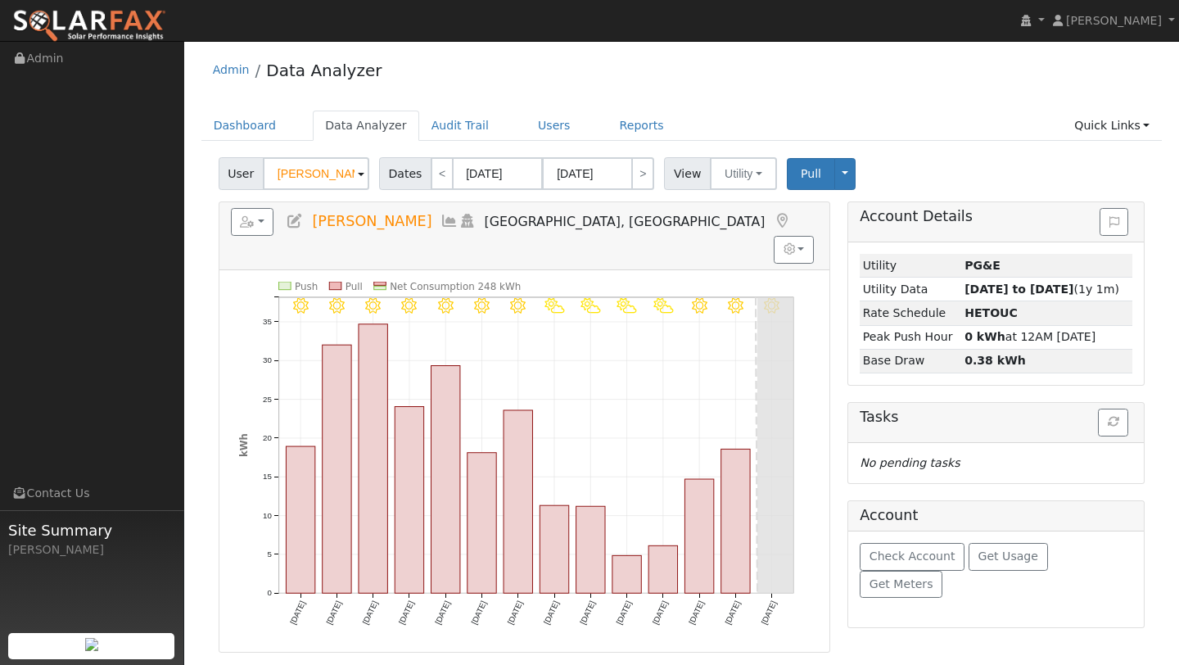
click at [276, 239] on div "Reports Scenario Health Check Energy Audit Account Timeline User Audit Trail In…" at bounding box center [524, 235] width 610 height 67
click at [270, 230] on button "button" at bounding box center [252, 222] width 43 height 28
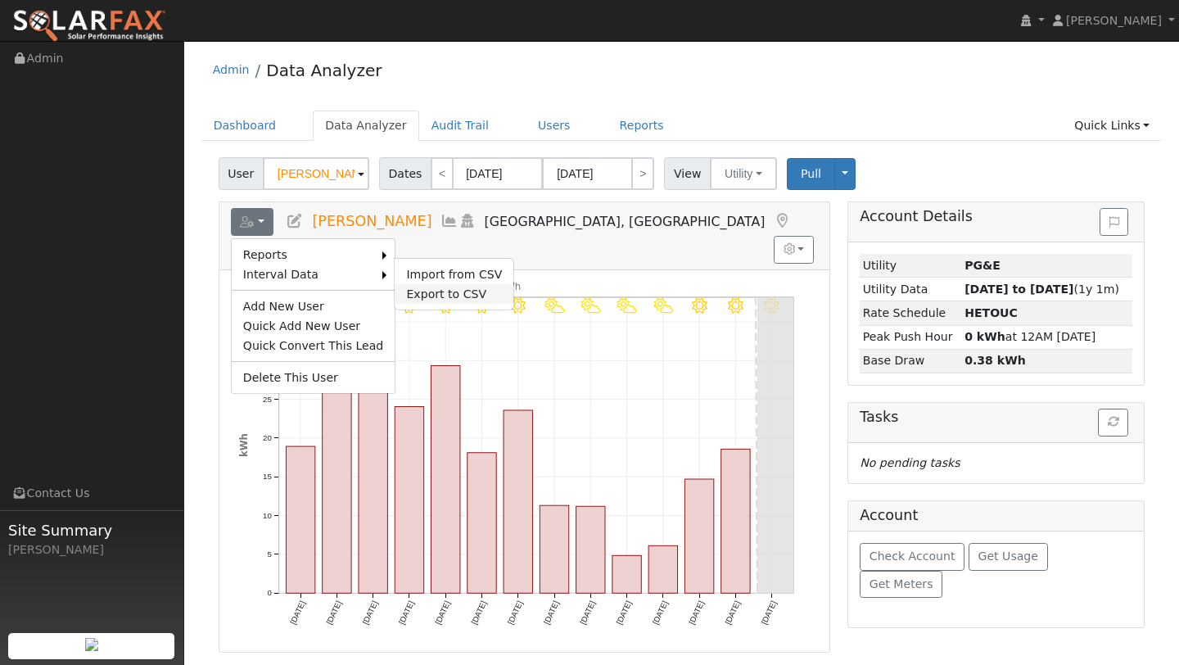
click at [421, 284] on link "Export to CSV" at bounding box center [454, 294] width 119 height 20
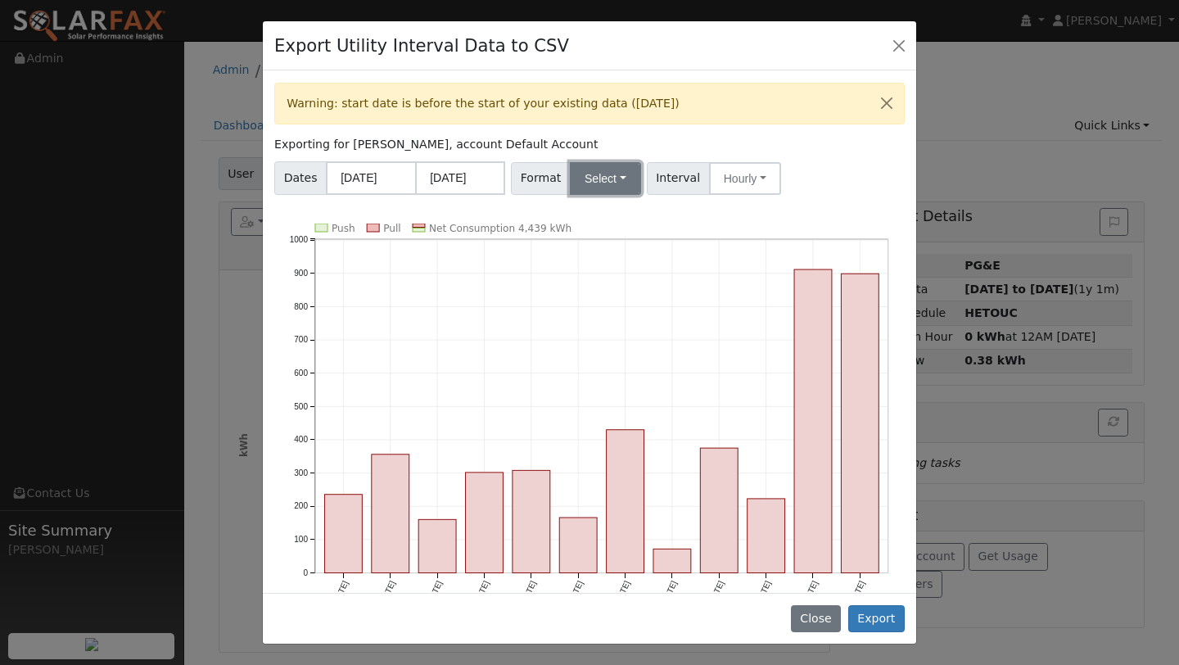
click at [612, 186] on button "Select" at bounding box center [605, 178] width 71 height 33
click at [591, 312] on link "Aurora" at bounding box center [625, 318] width 117 height 23
click at [874, 621] on button "Export" at bounding box center [876, 619] width 56 height 28
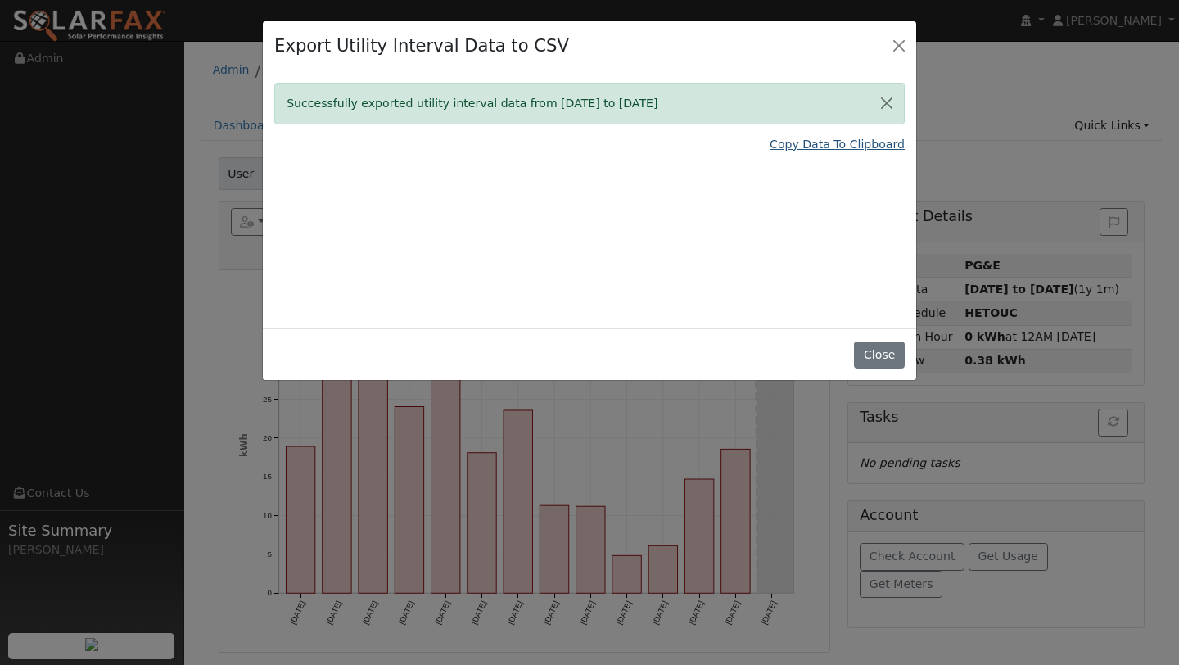
click at [842, 141] on link "Copy Data To Clipboard" at bounding box center [837, 144] width 135 height 17
click at [917, 17] on div "Export Utility Interval Data to CSV Successfully exported utility interval data…" at bounding box center [589, 332] width 1179 height 665
click at [901, 43] on button "Close" at bounding box center [898, 45] width 23 height 23
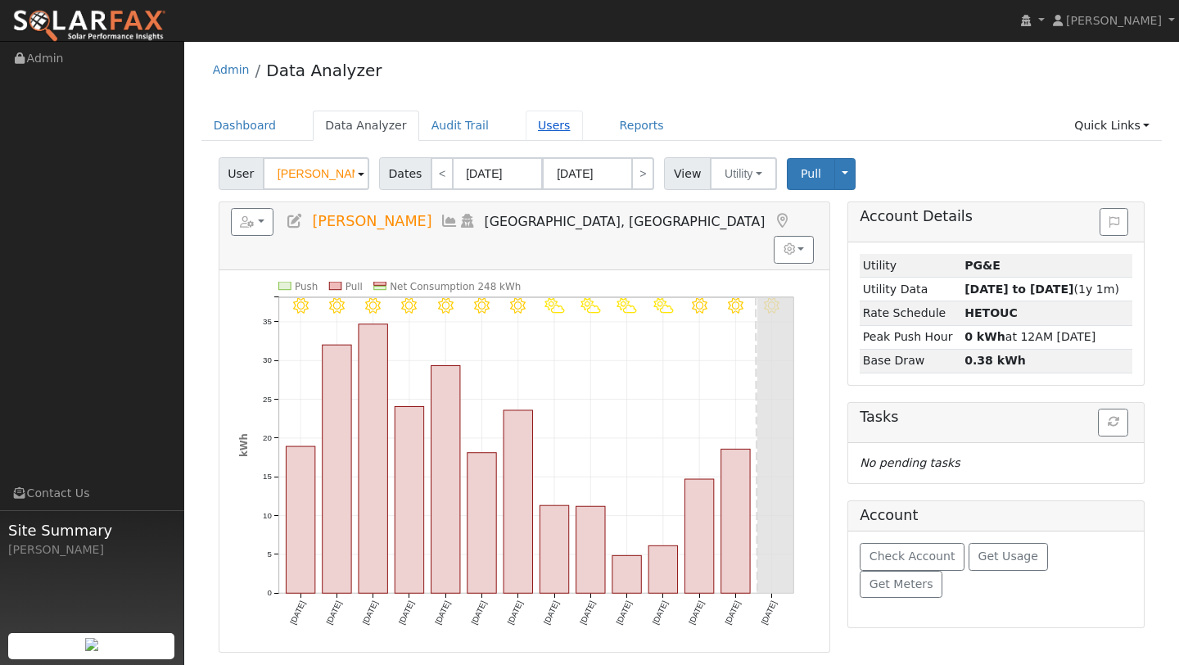
click at [540, 133] on link "Users" at bounding box center [554, 126] width 57 height 30
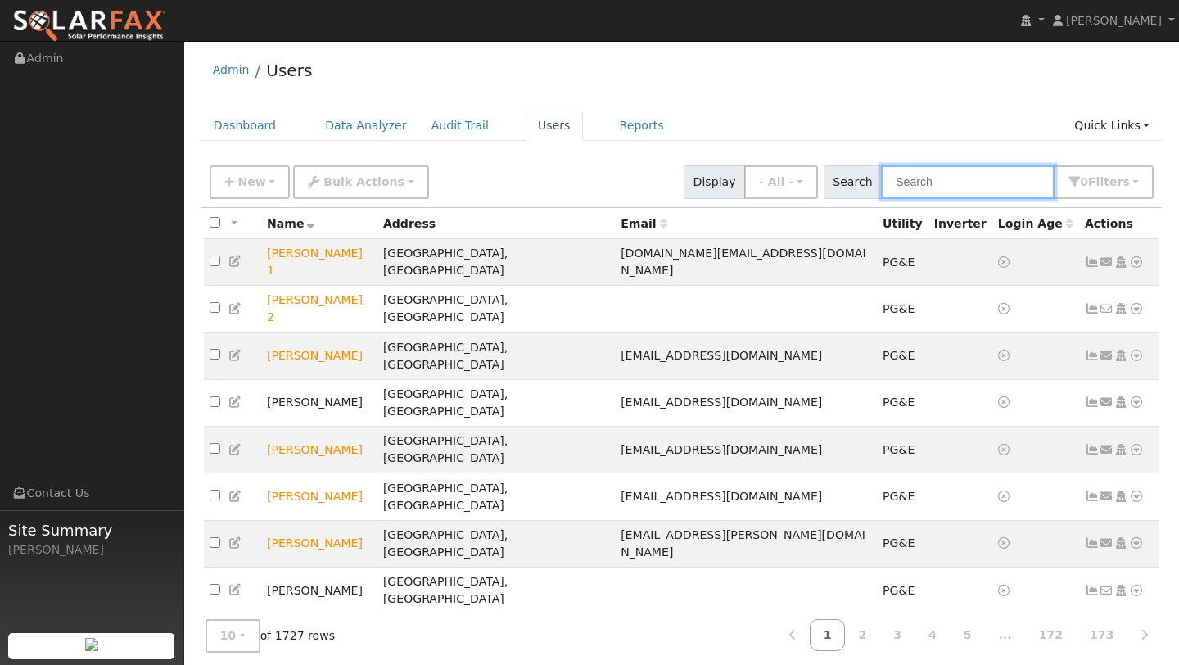
click at [928, 190] on input "text" at bounding box center [968, 182] width 174 height 34
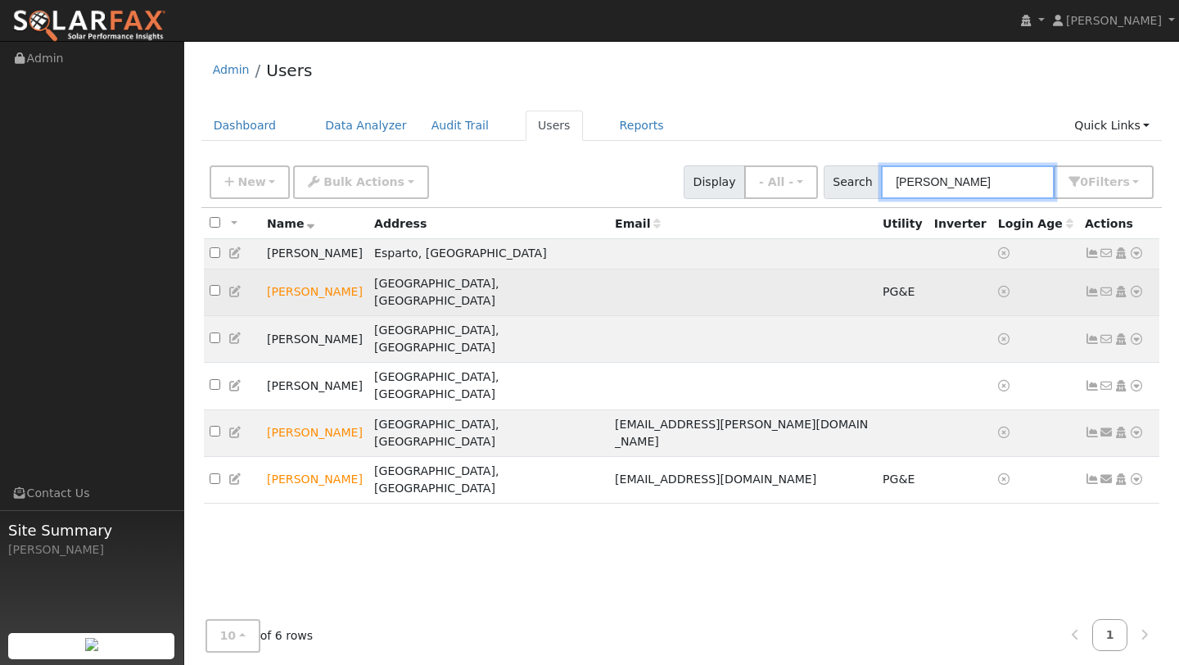
type input "marsh"
click at [1133, 286] on icon at bounding box center [1136, 291] width 15 height 11
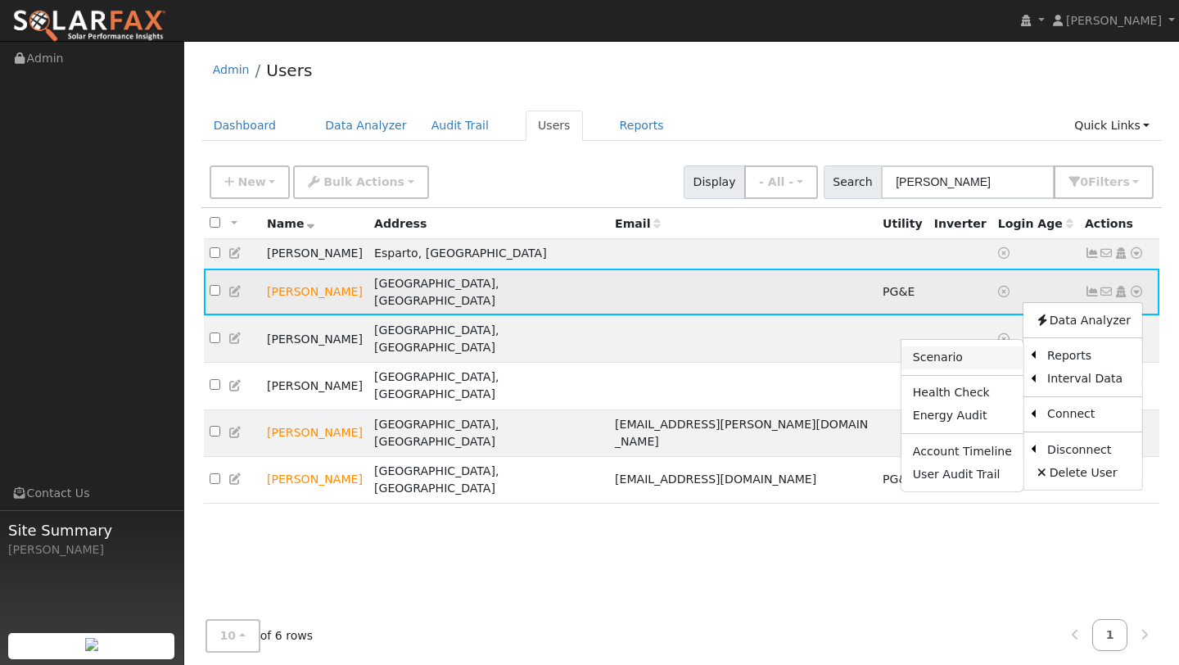
click at [1002, 355] on link "Scenario" at bounding box center [962, 357] width 122 height 23
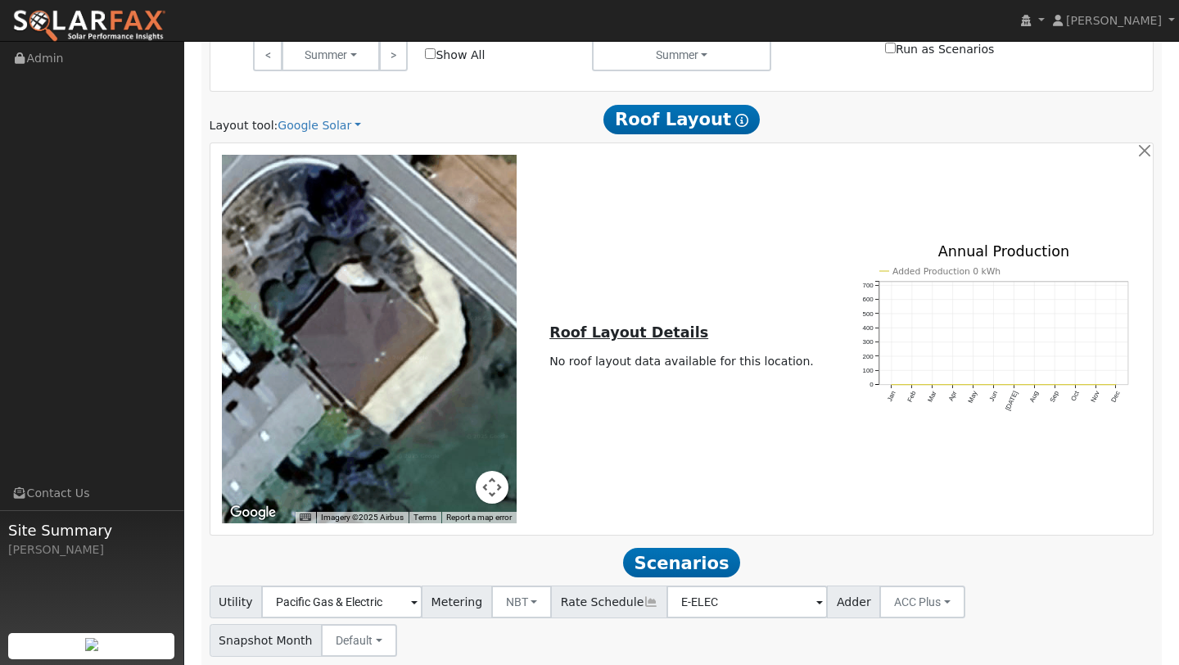
scroll to position [869, 0]
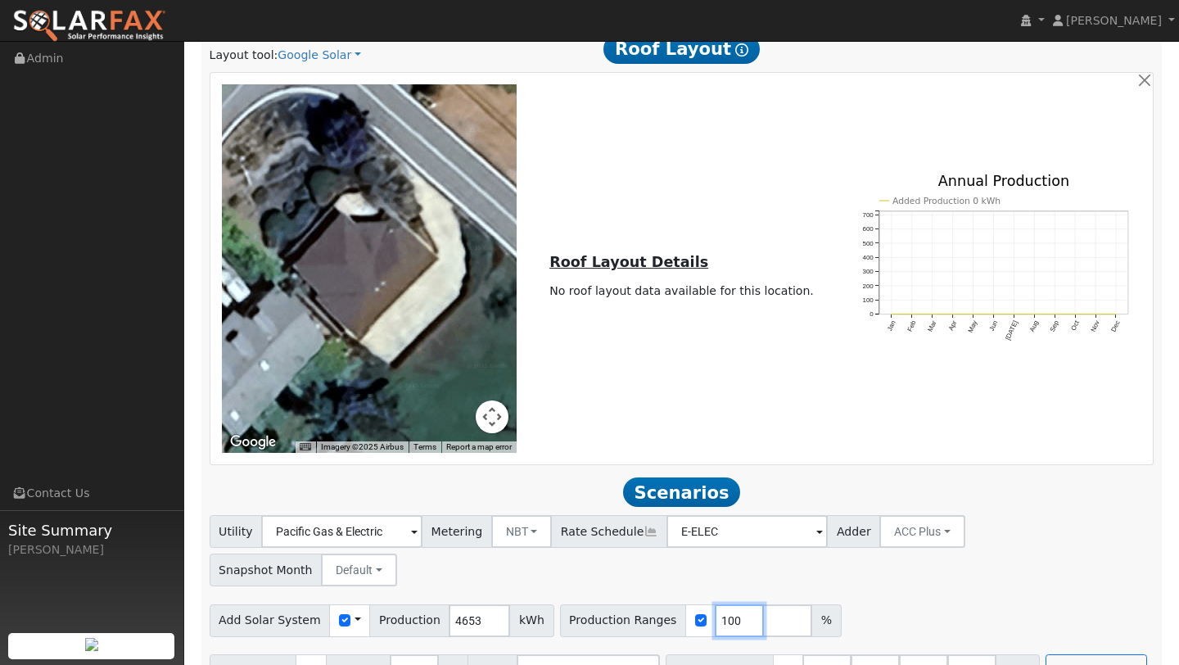
click at [719, 604] on input "100" at bounding box center [739, 620] width 49 height 33
type input "138"
click at [968, 654] on input "number" at bounding box center [971, 670] width 49 height 33
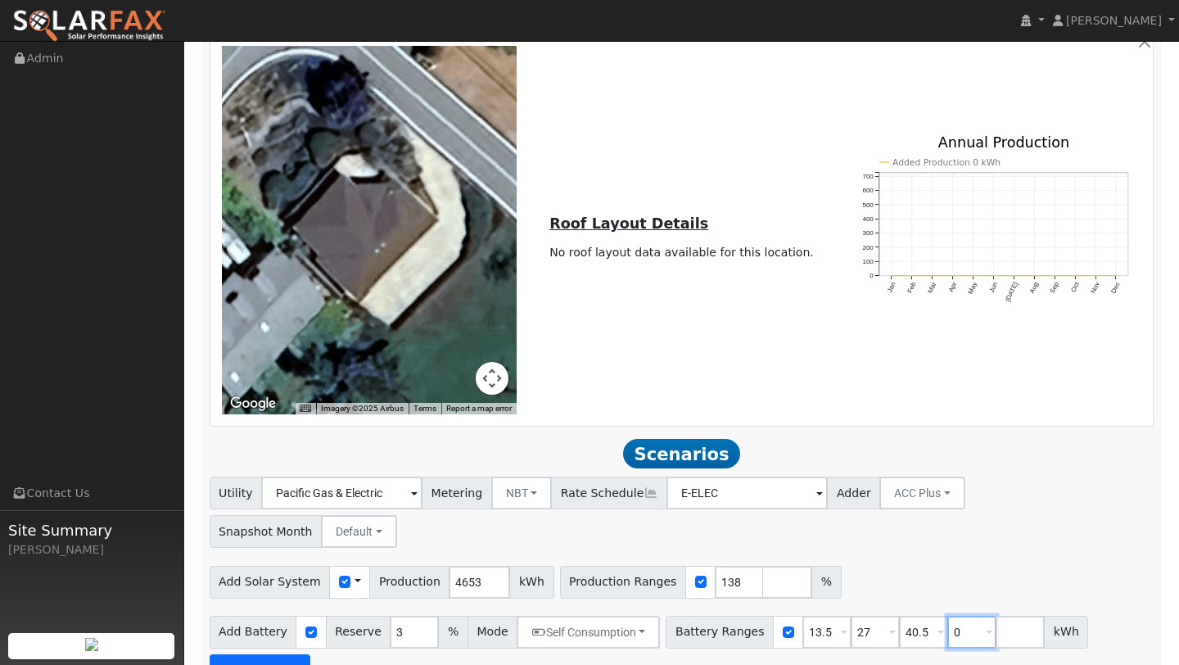
type input "0"
type input "13.5"
type input "27"
type input "40.5"
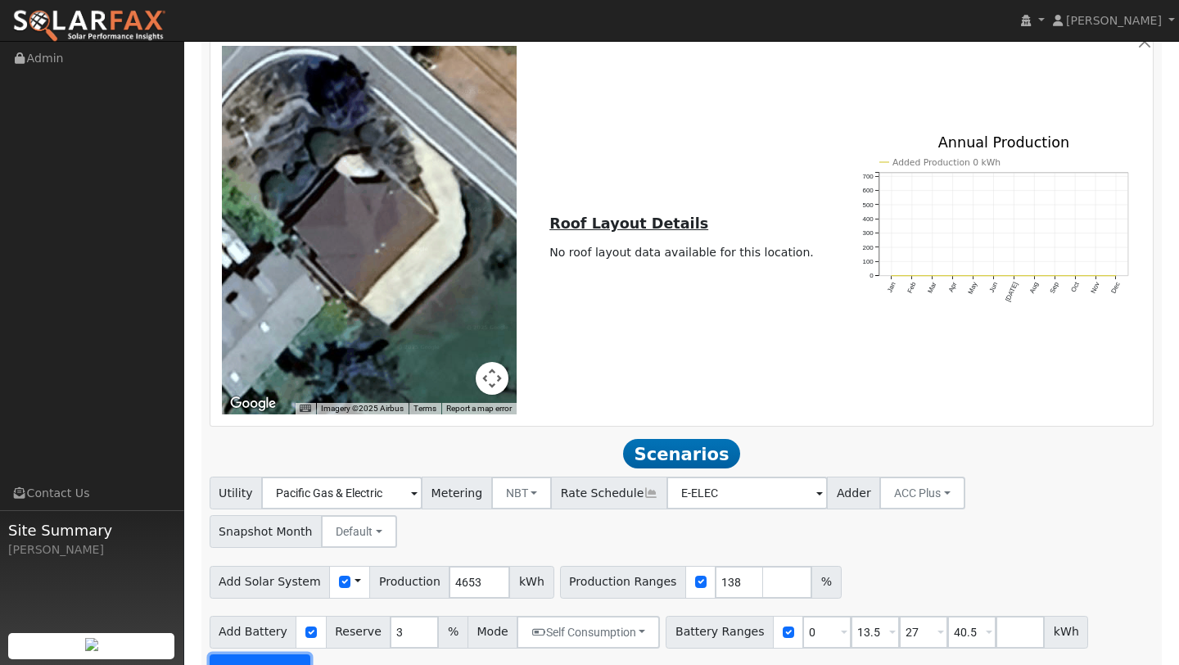
click at [264, 654] on button "Run Scenarios" at bounding box center [260, 670] width 101 height 33
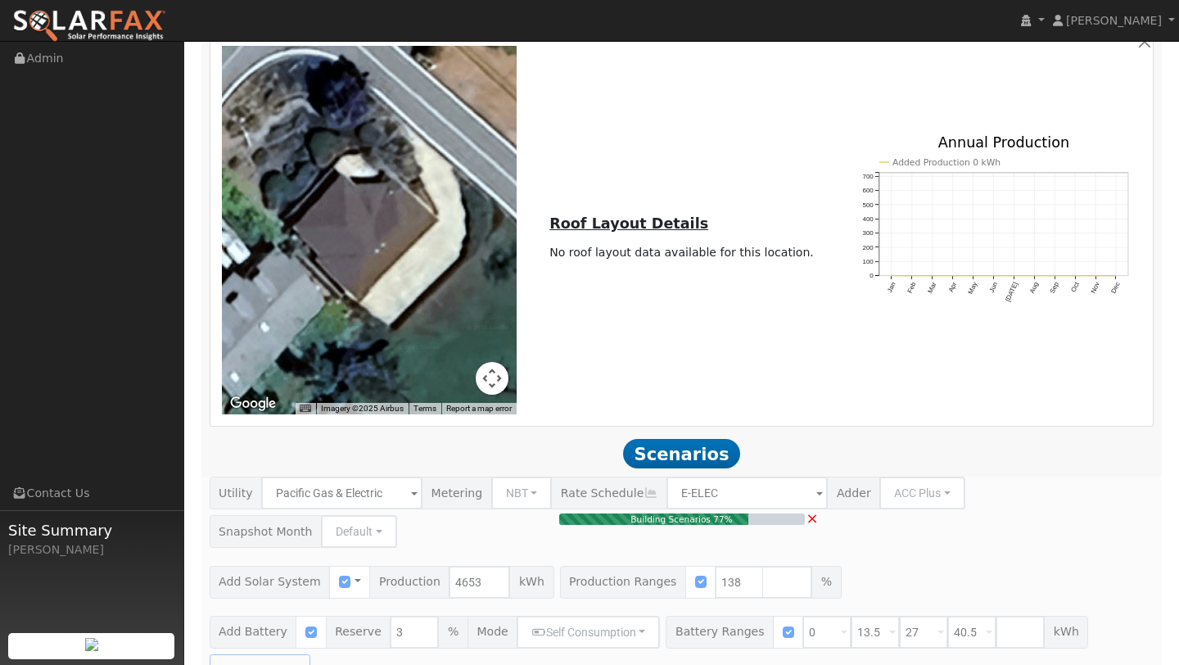
type input "4.3"
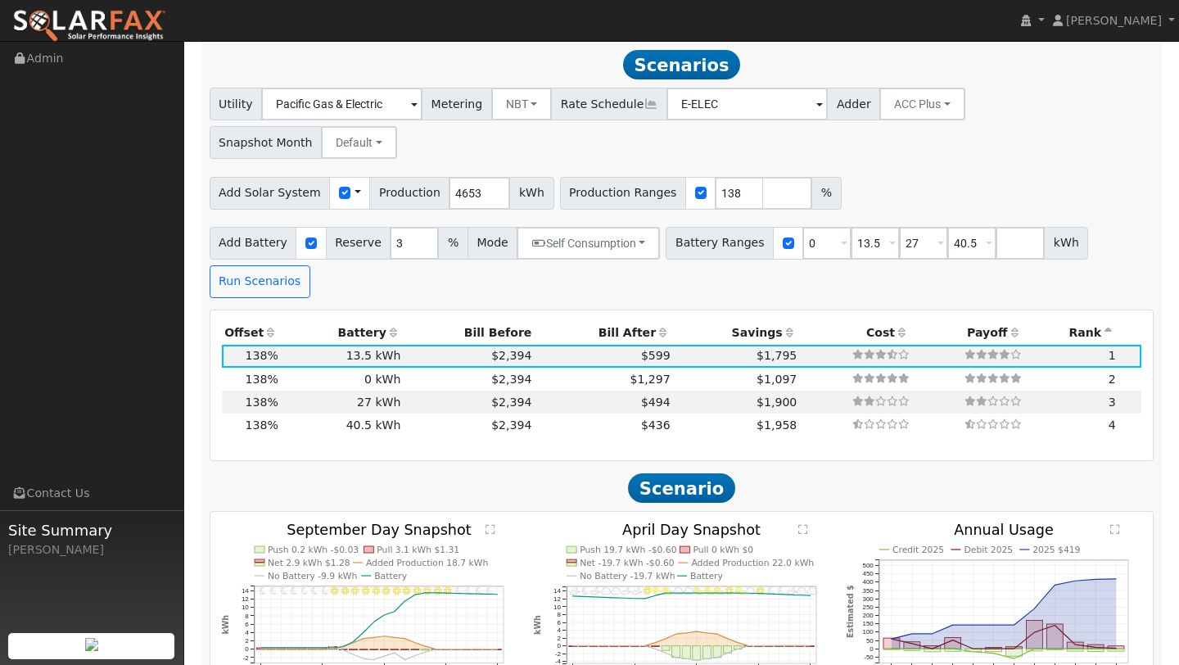
scroll to position [1297, 0]
click at [763, 176] on input "number" at bounding box center [787, 192] width 49 height 33
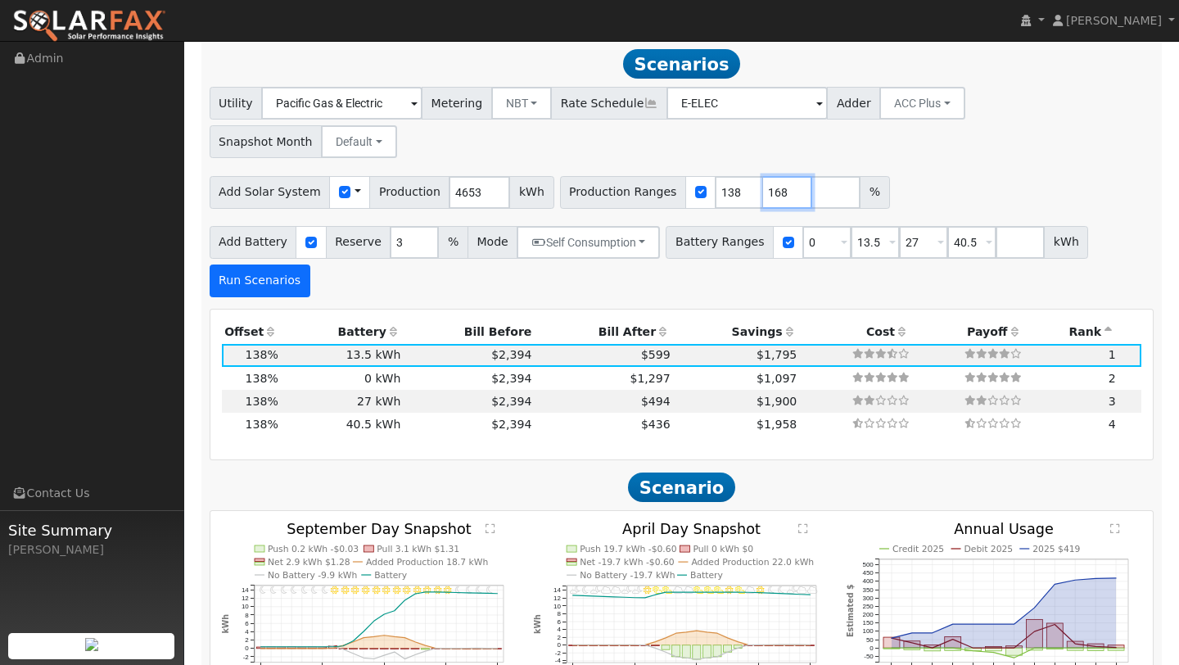
type input "168"
click at [277, 264] on button "Run Scenarios" at bounding box center [260, 280] width 101 height 33
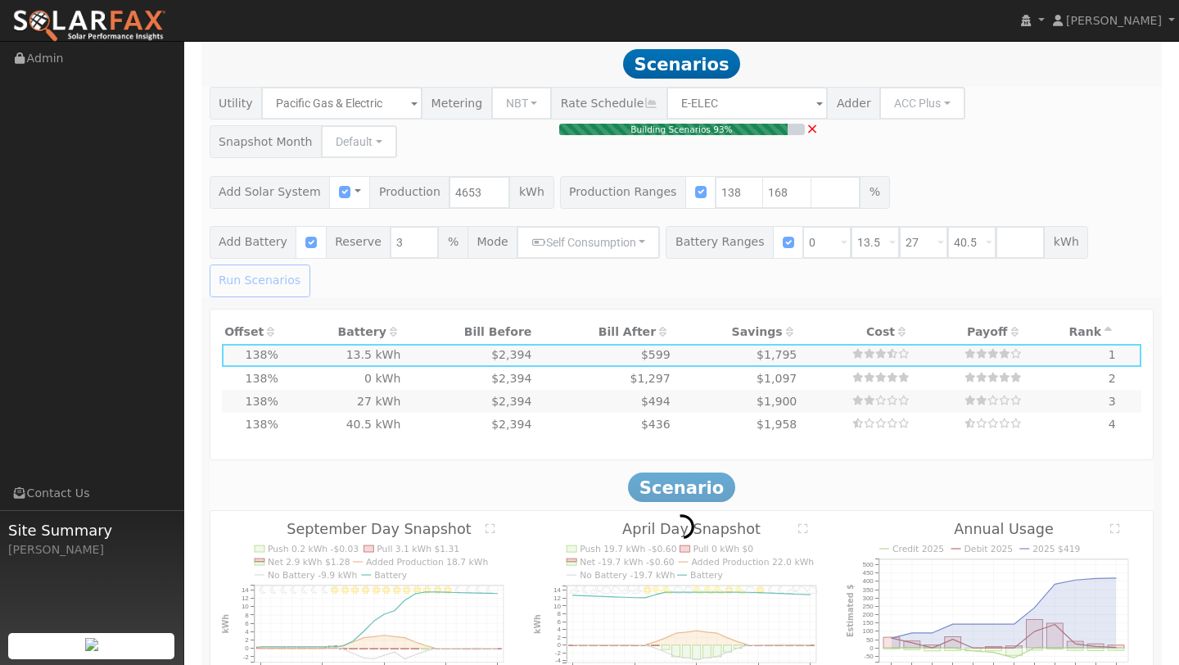
type input "5.2"
type input "$18,240"
type input "$10,332"
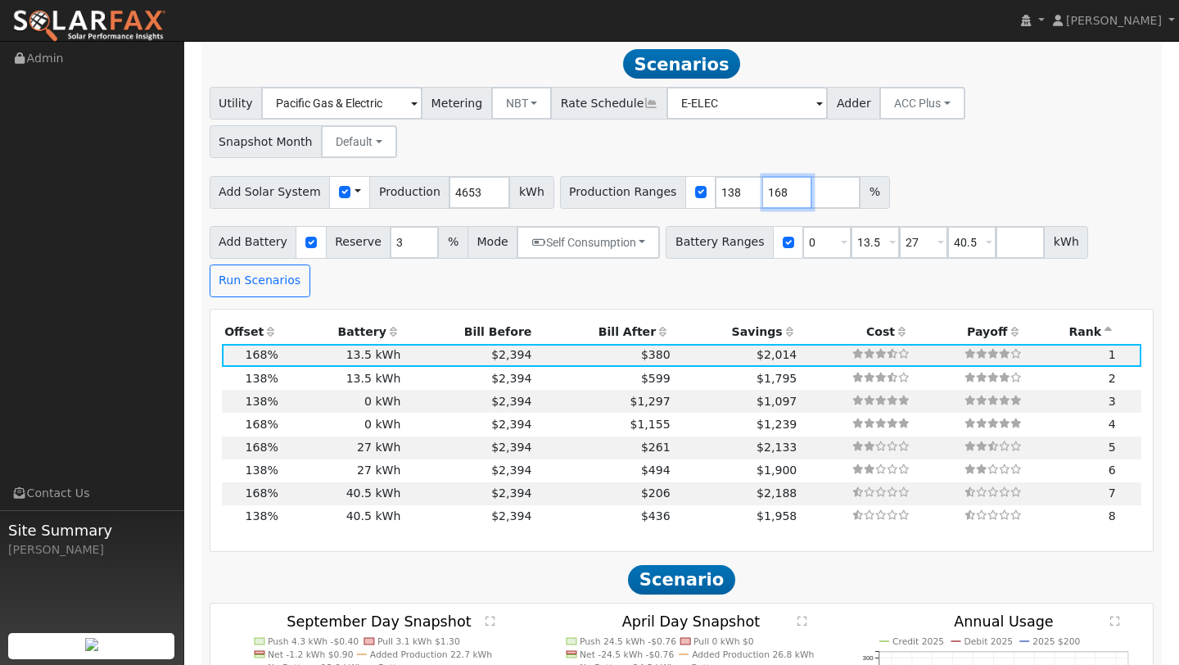
click at [763, 176] on input "168" at bounding box center [787, 192] width 49 height 33
click at [811, 176] on input "number" at bounding box center [835, 192] width 49 height 33
type input "214"
click at [280, 264] on button "Run Scenarios" at bounding box center [260, 280] width 101 height 33
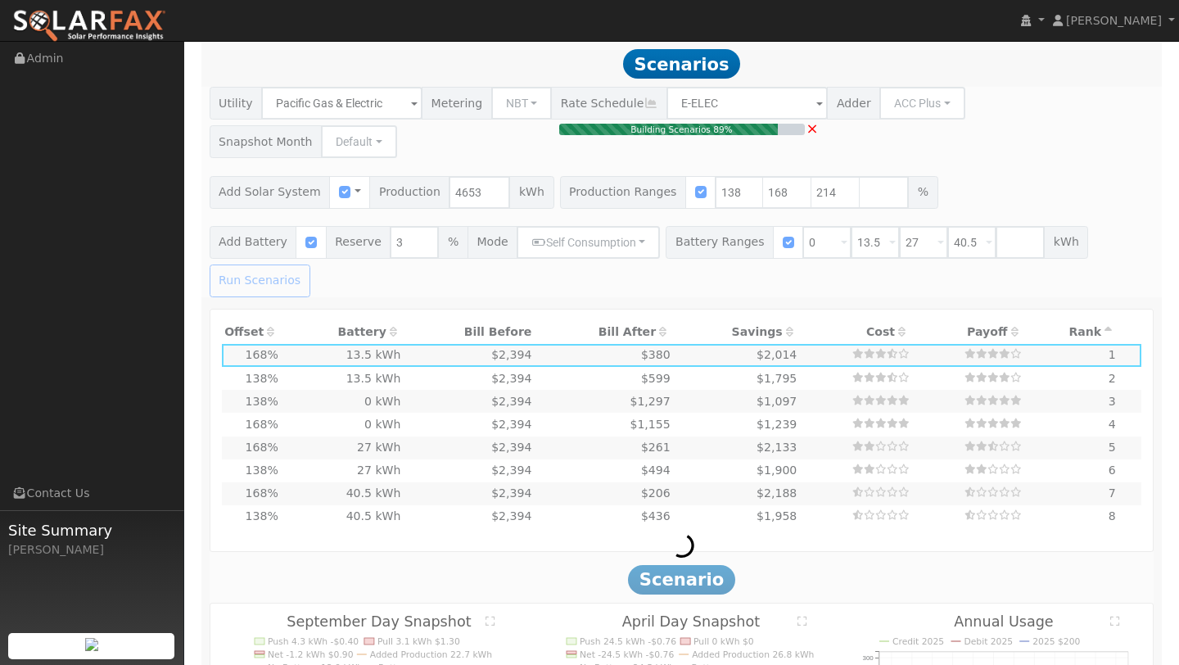
type input "6.6"
type input "$23,233"
type input "$11,830"
